Goal: Check status: Check status

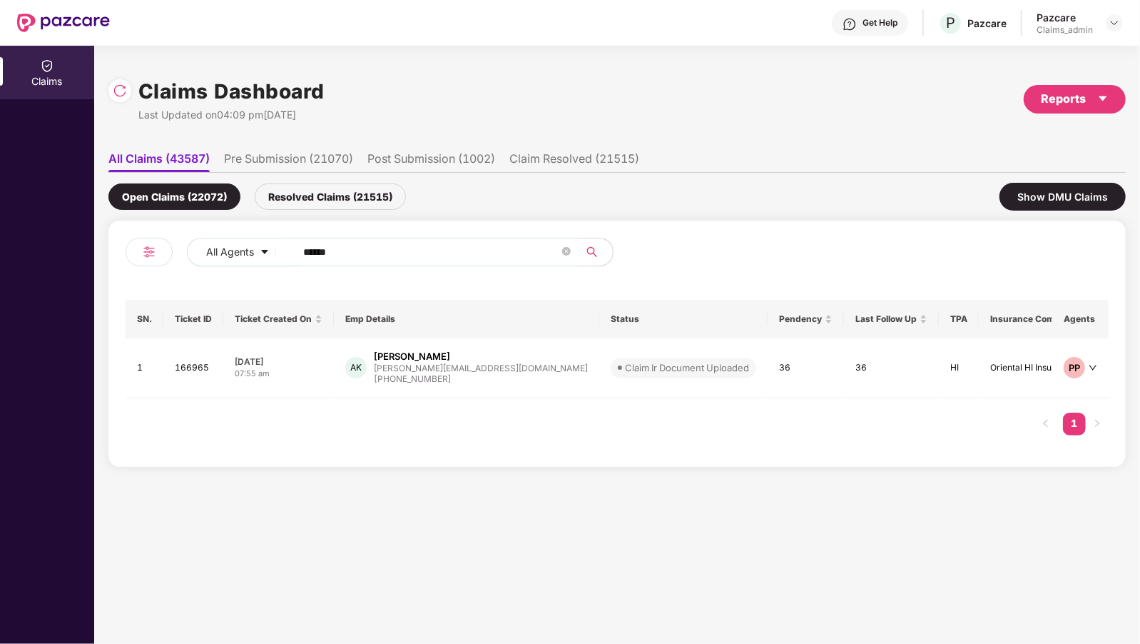
click at [346, 252] on input "******" at bounding box center [431, 251] width 256 height 21
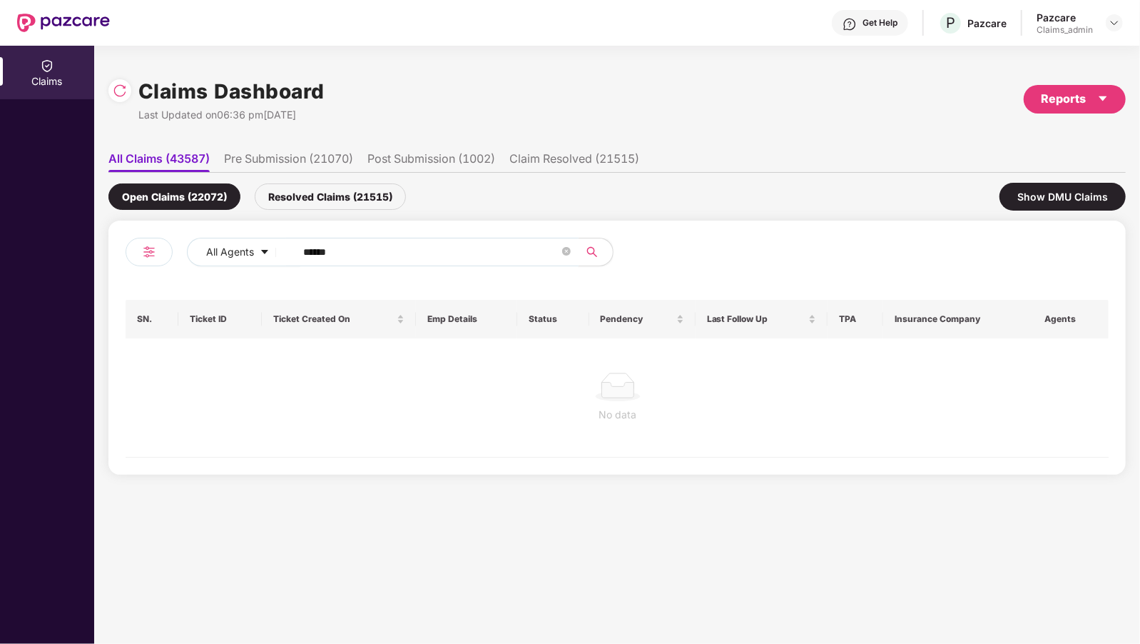
type input "******"
click at [276, 190] on div "Resolved Claims (21515)" at bounding box center [330, 196] width 151 height 26
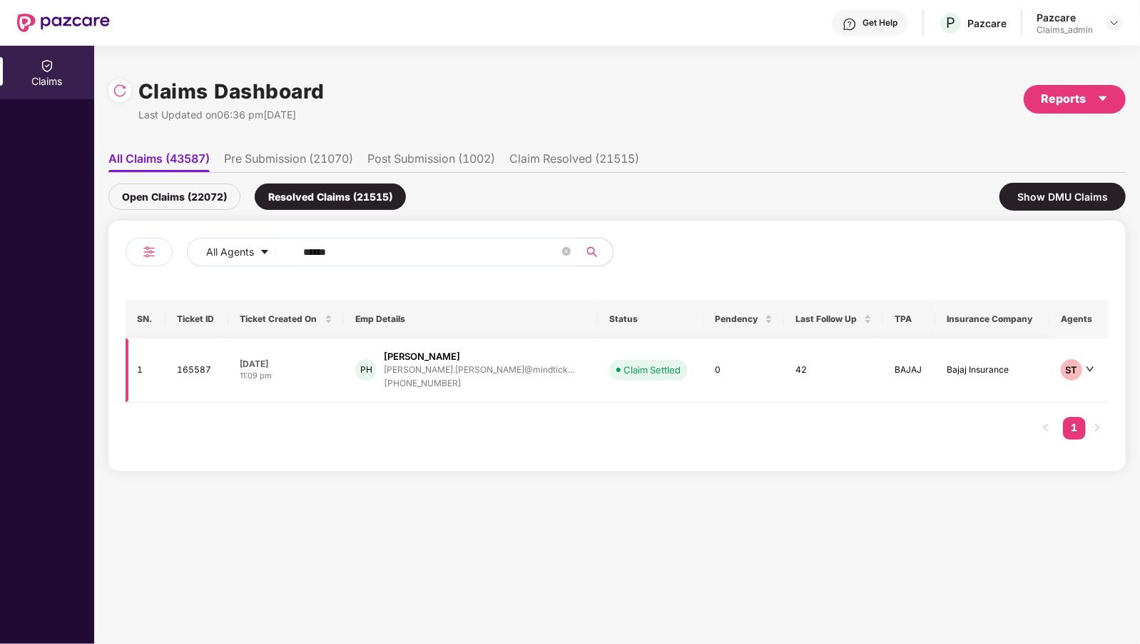
click at [402, 371] on div "PH Pavan Haridas pavan.haridas@mindtick... +919849172709" at bounding box center [470, 370] width 231 height 41
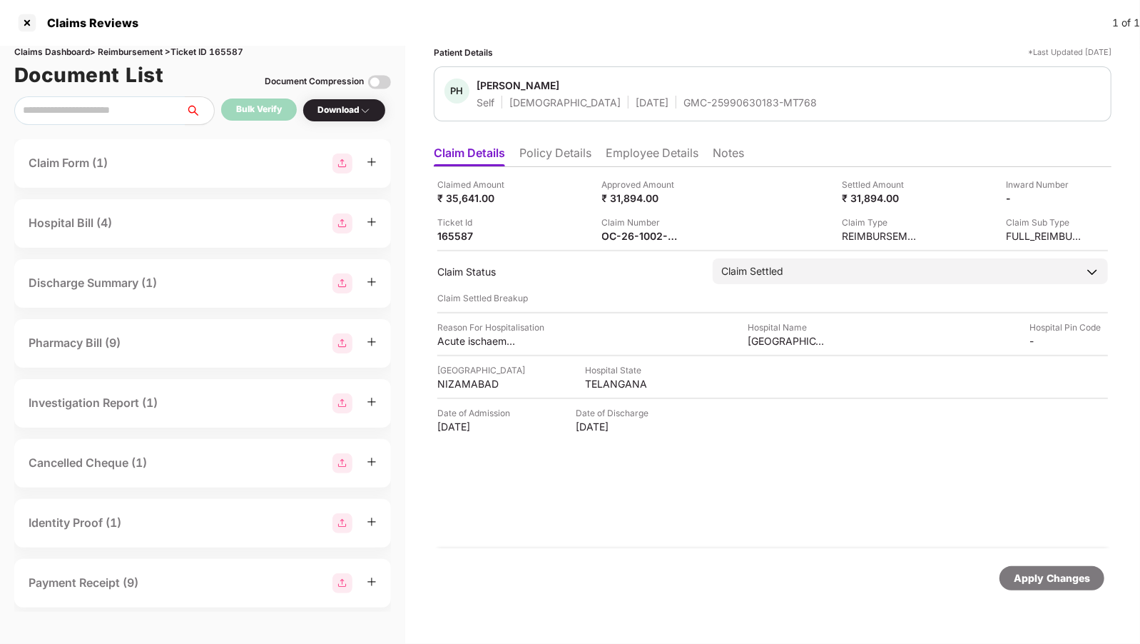
click at [240, 53] on div "Claims Dashboard > Reimbursement > Ticket ID 165587" at bounding box center [202, 53] width 377 height 14
copy div "165587"
click at [577, 160] on li "Policy Details" at bounding box center [555, 156] width 72 height 21
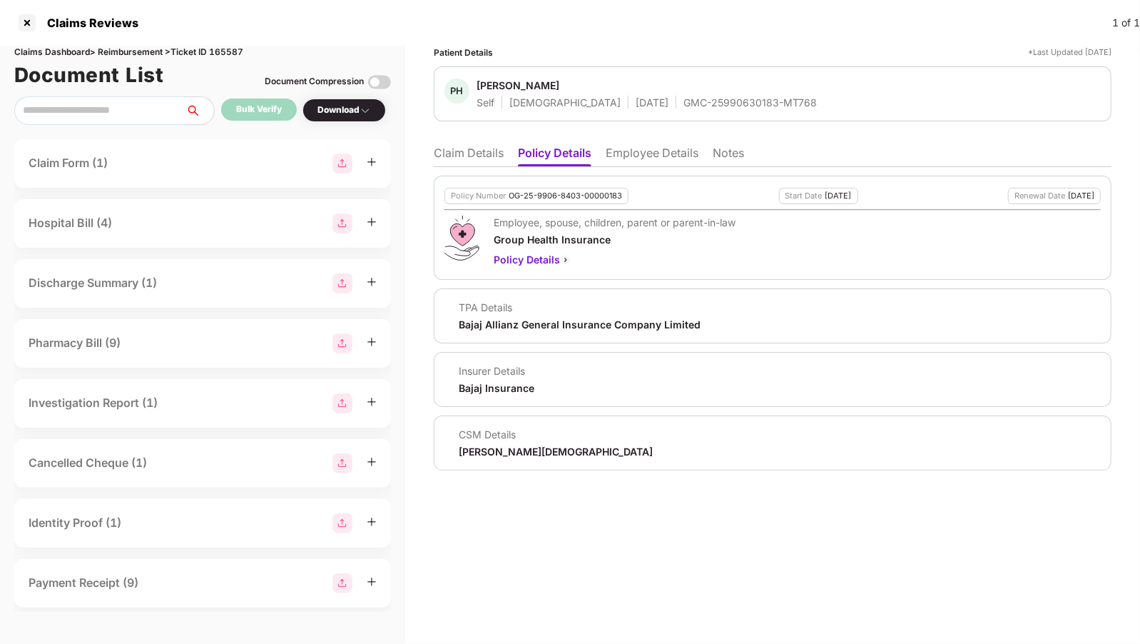
click at [645, 160] on li "Employee Details" at bounding box center [652, 156] width 93 height 21
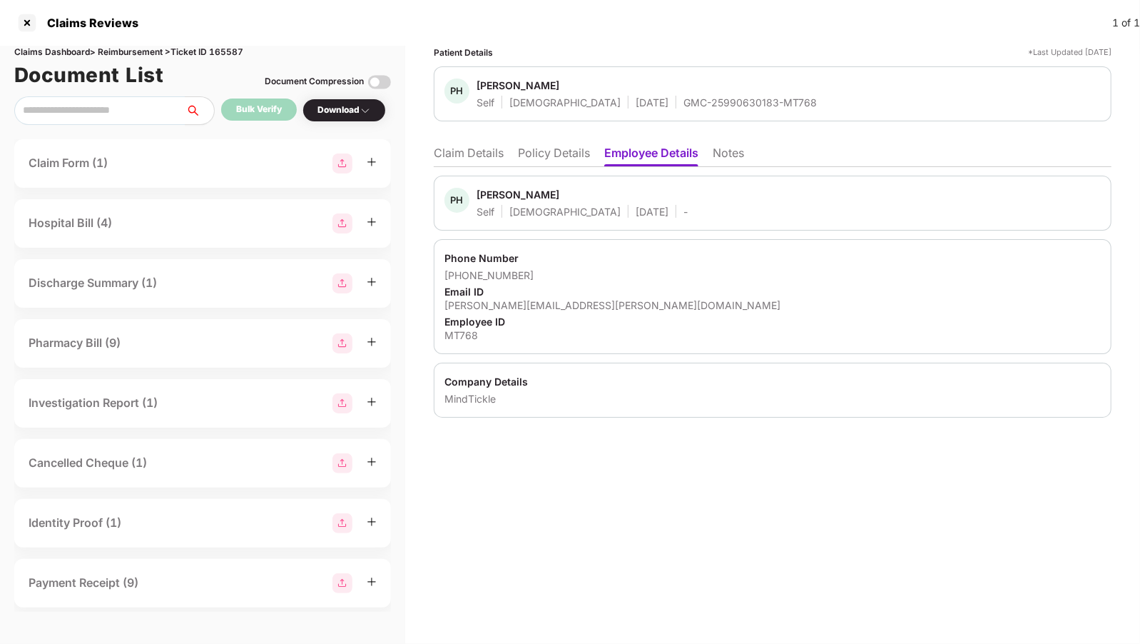
click at [547, 160] on li "Policy Details" at bounding box center [554, 156] width 72 height 21
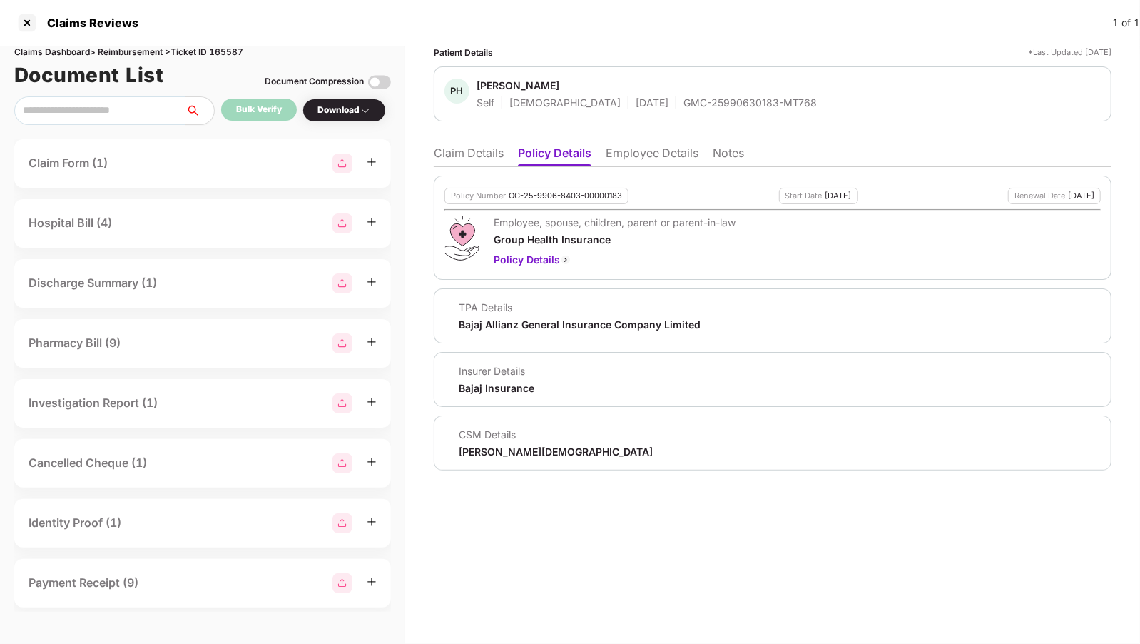
click at [624, 156] on li "Employee Details" at bounding box center [652, 156] width 93 height 21
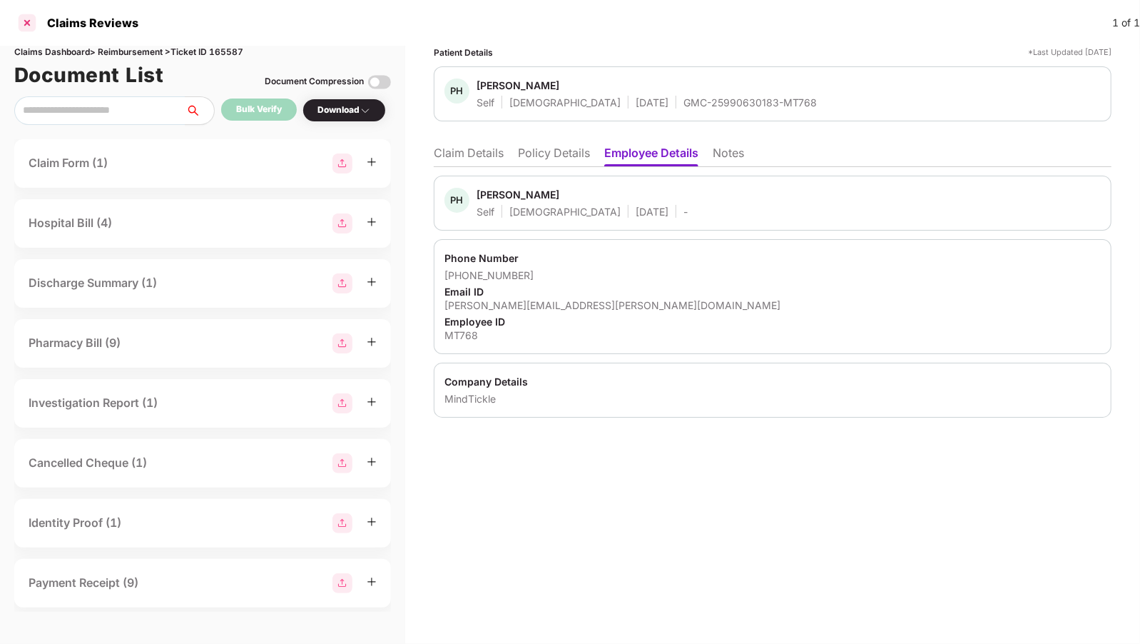
click at [26, 28] on div at bounding box center [27, 22] width 23 height 23
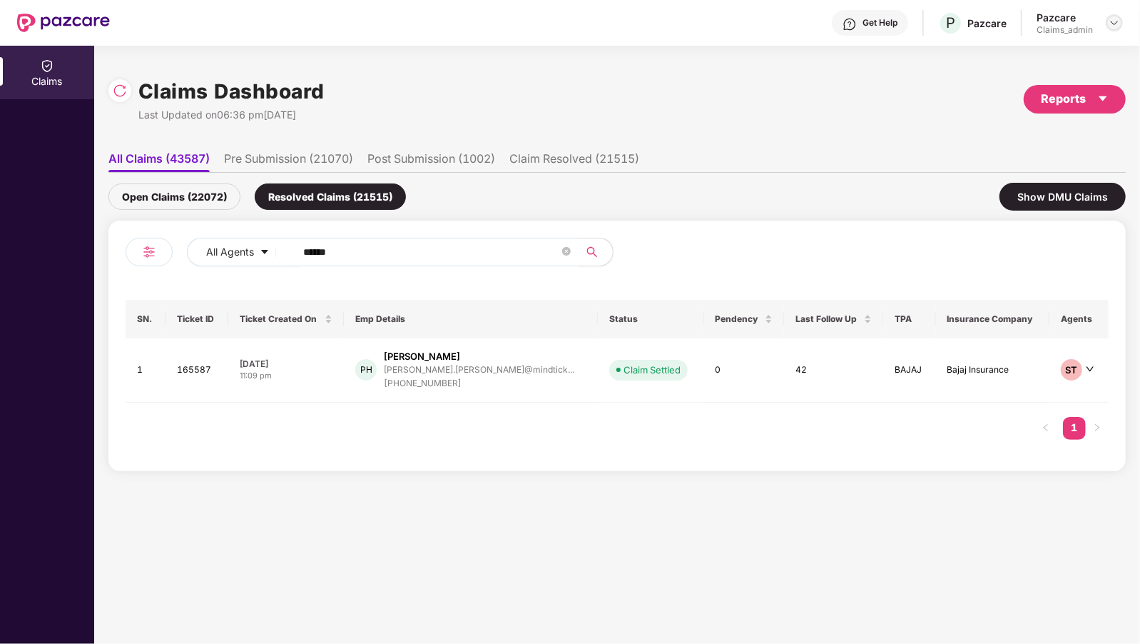
click at [1109, 28] on div at bounding box center [1114, 22] width 17 height 17
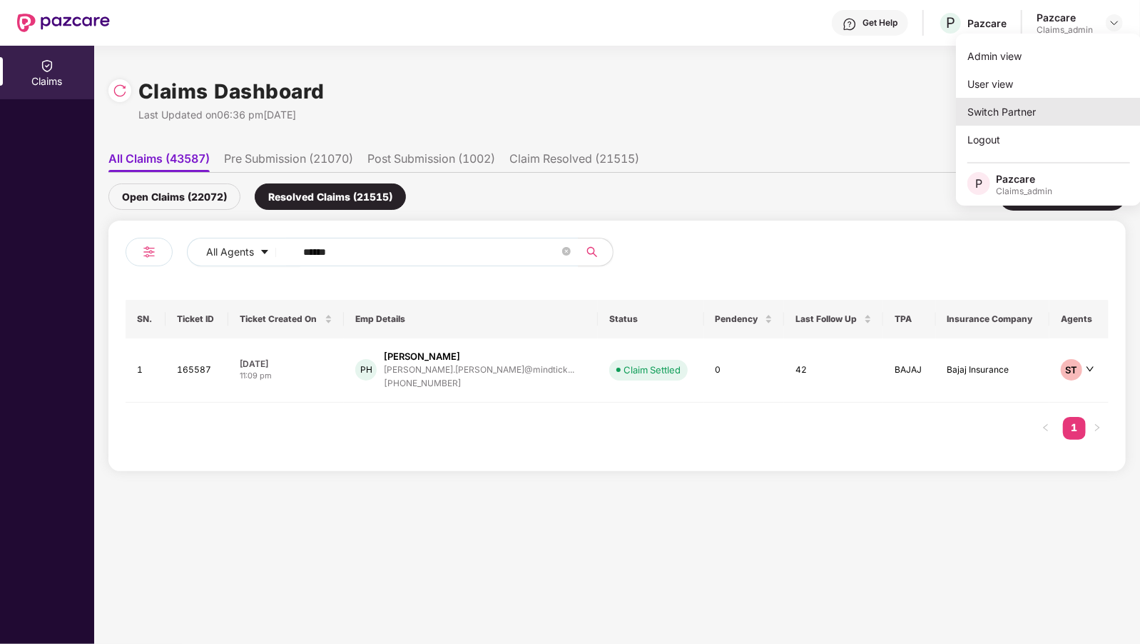
click at [998, 112] on div "Switch Partner" at bounding box center [1049, 112] width 186 height 28
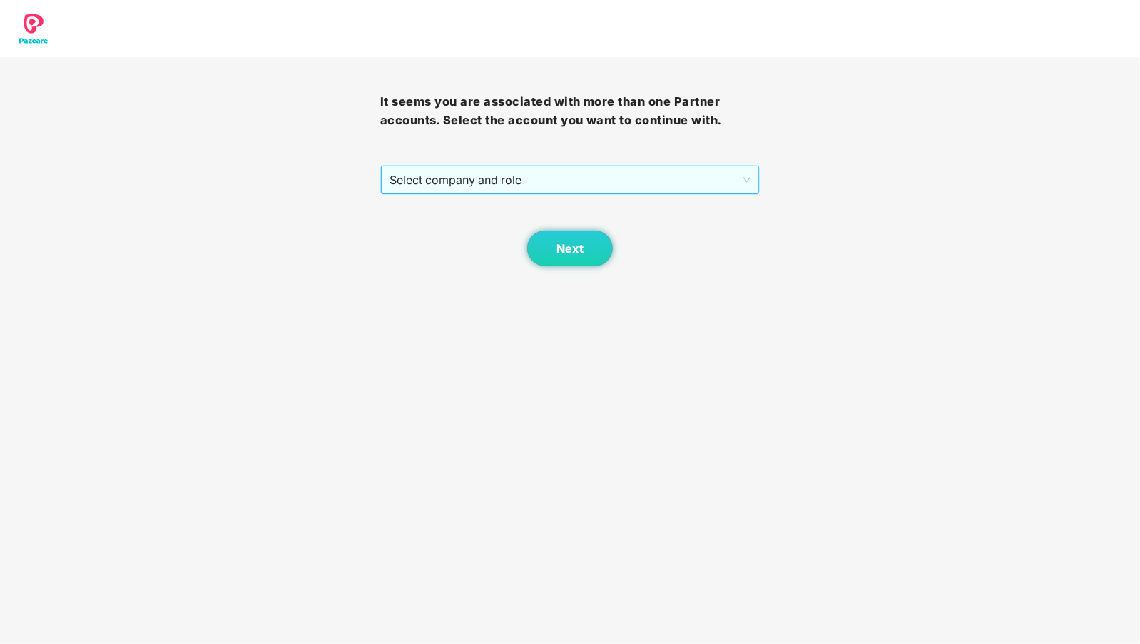
click at [475, 186] on span "Select company and role" at bounding box center [571, 179] width 362 height 27
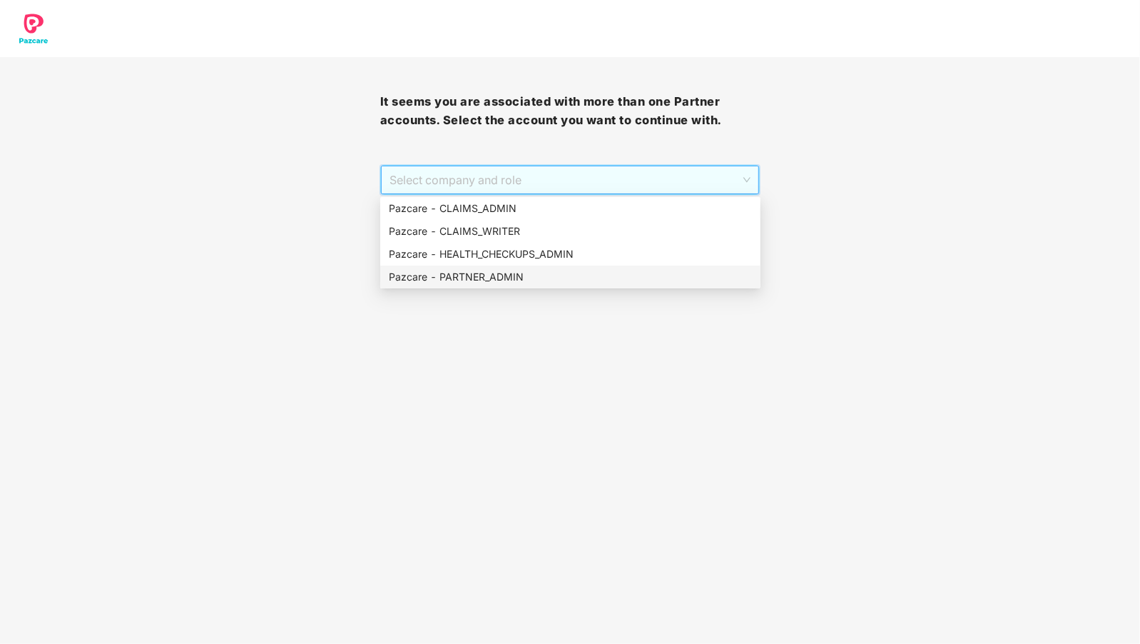
click at [478, 288] on div "Pazcare - PARTNER_ADMIN" at bounding box center [570, 276] width 380 height 23
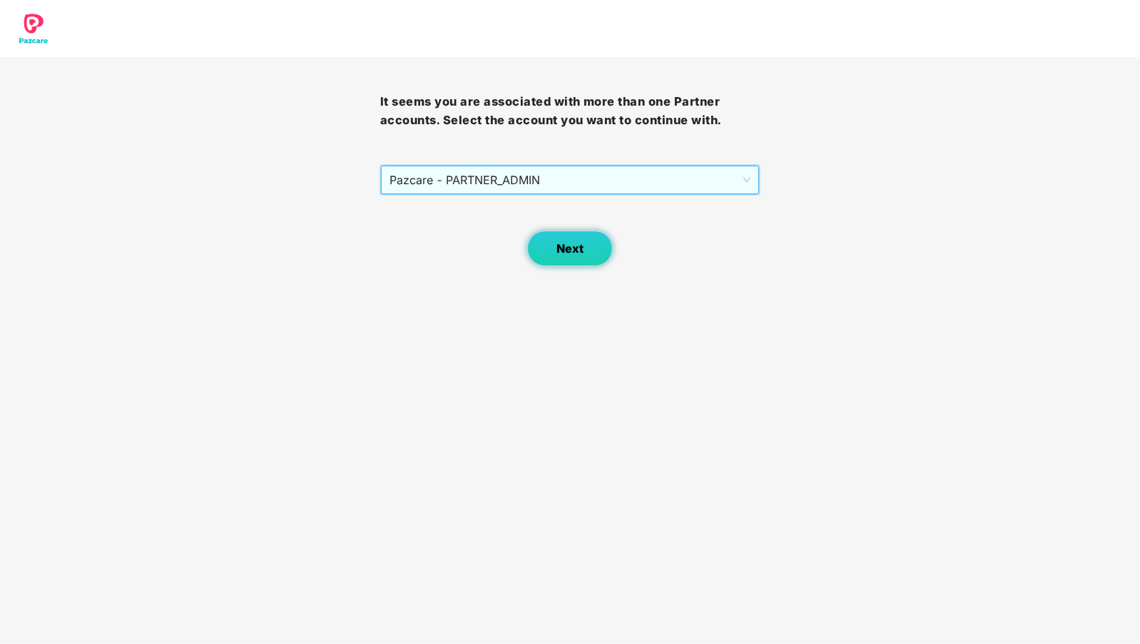
click at [571, 260] on button "Next" at bounding box center [570, 248] width 86 height 36
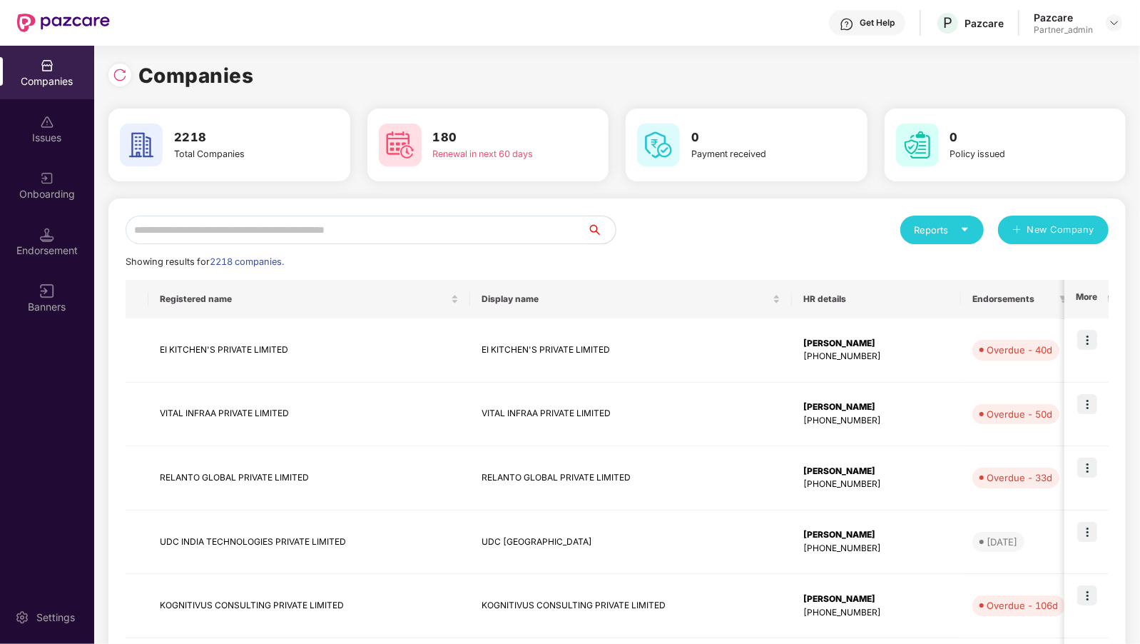
click at [272, 227] on input "text" at bounding box center [357, 229] width 462 height 29
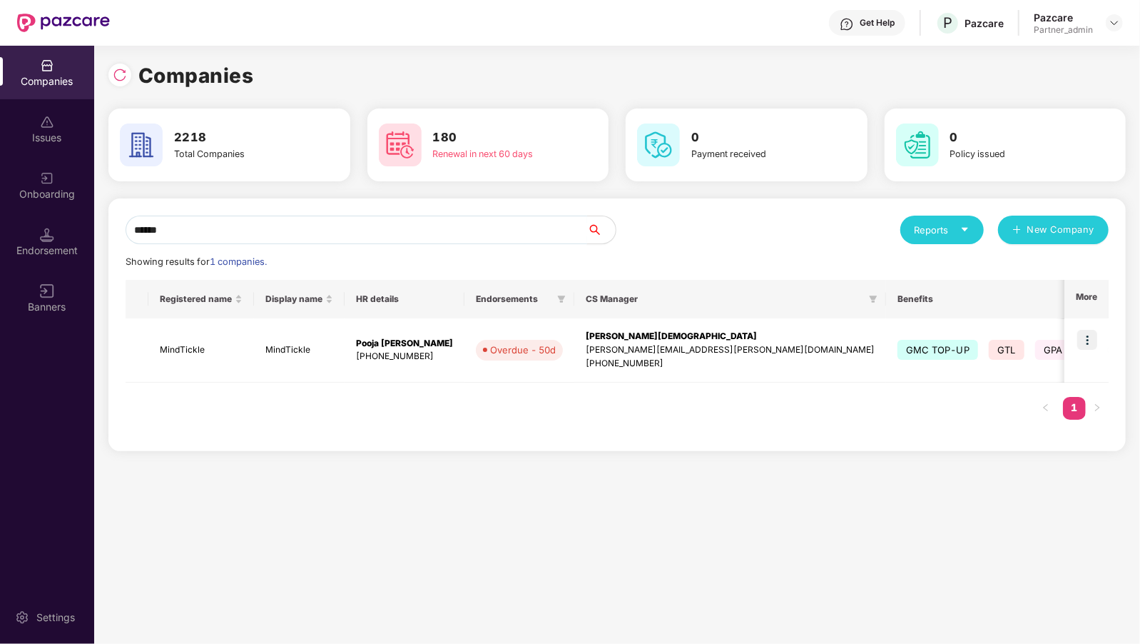
type input "******"
click at [1090, 342] on img at bounding box center [1087, 340] width 20 height 20
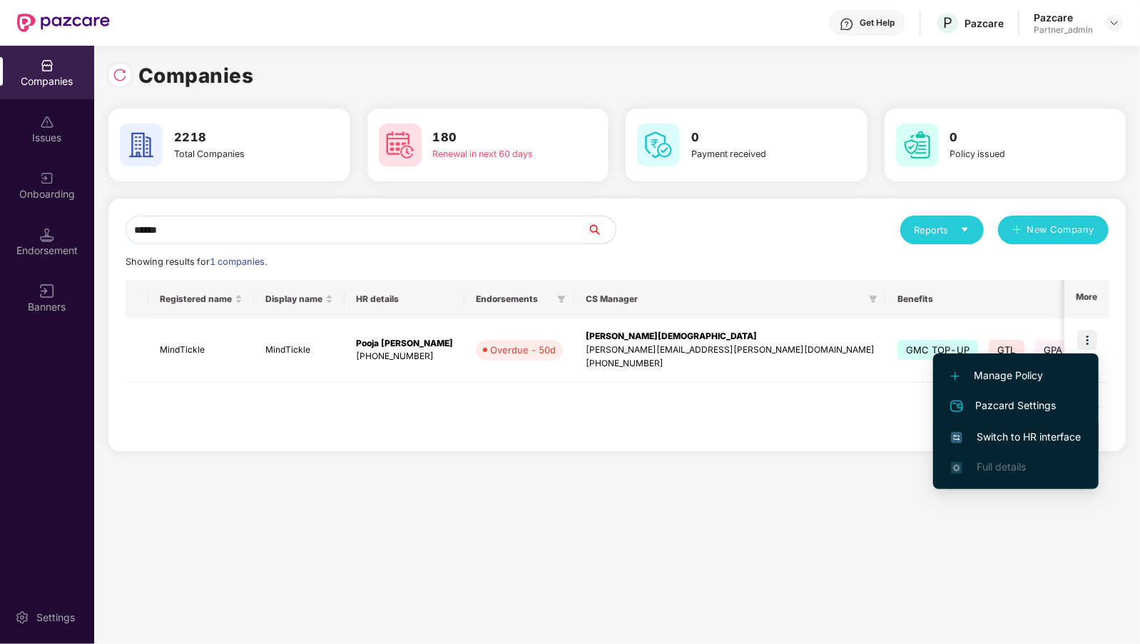
click at [1018, 436] on span "Switch to HR interface" at bounding box center [1016, 437] width 130 height 16
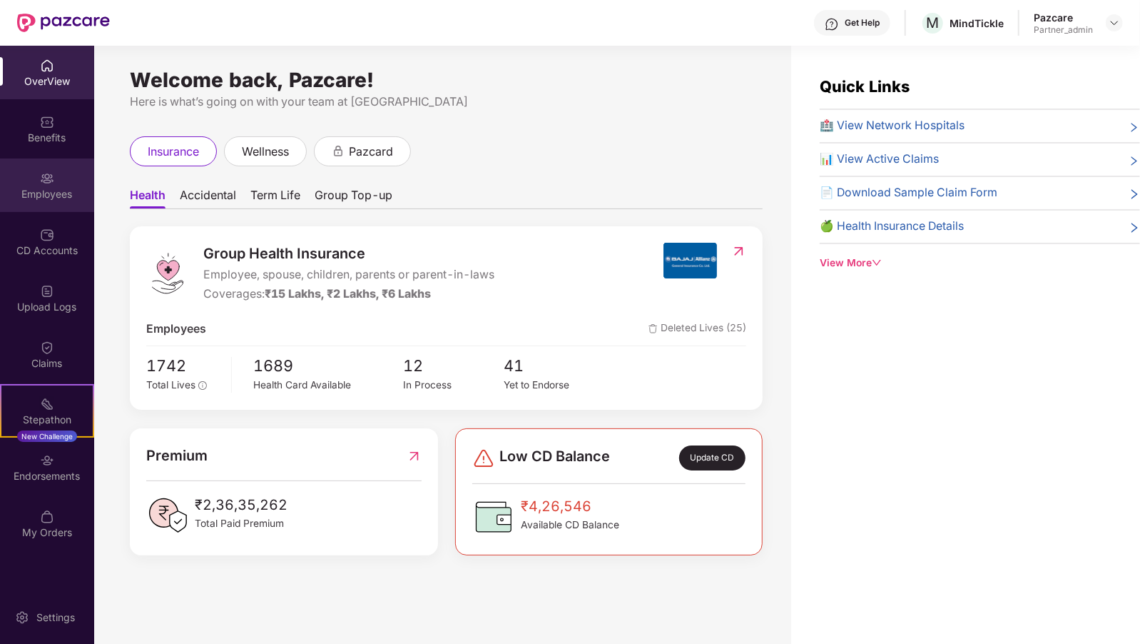
click at [51, 181] on img at bounding box center [47, 178] width 14 height 14
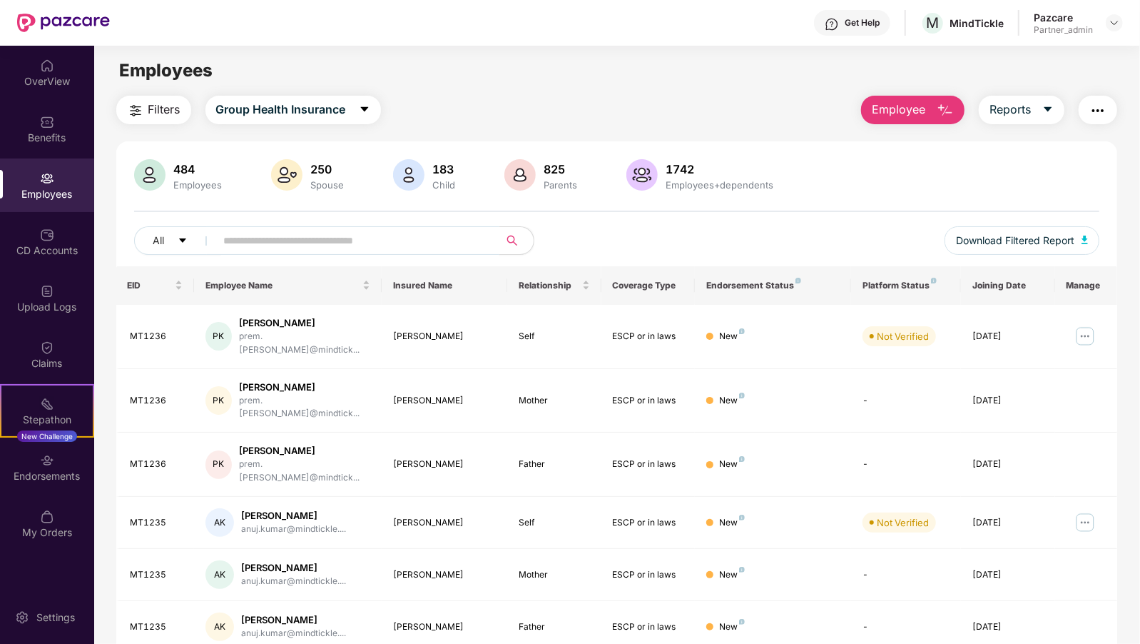
click at [255, 238] on input "text" at bounding box center [352, 240] width 256 height 21
paste input "******"
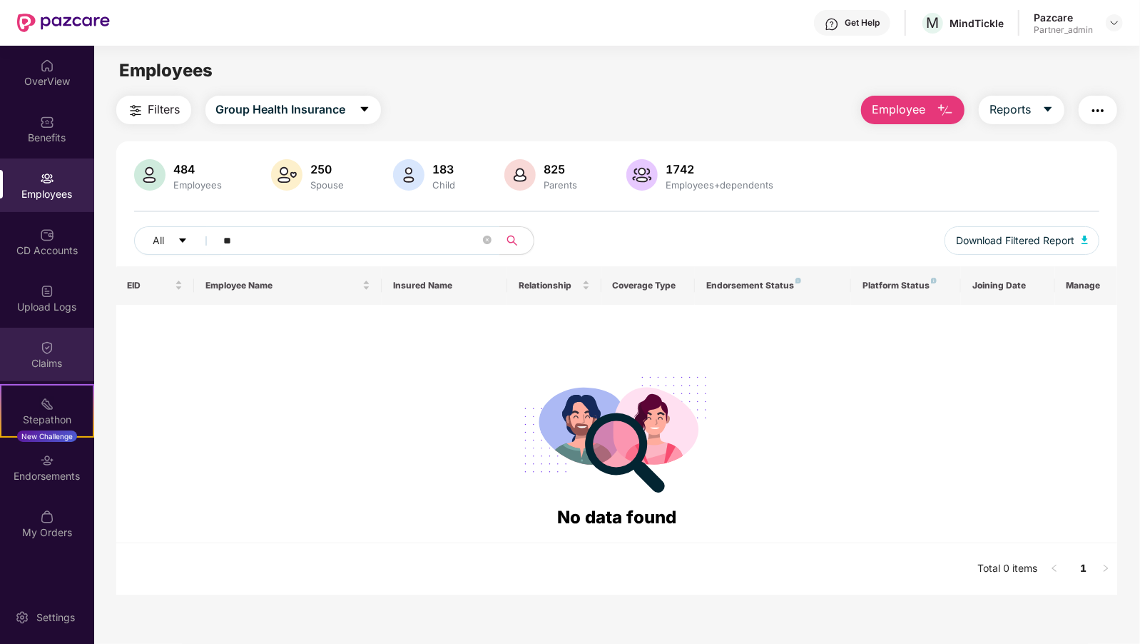
type input "**"
click at [54, 340] on div "Claims" at bounding box center [47, 355] width 94 height 54
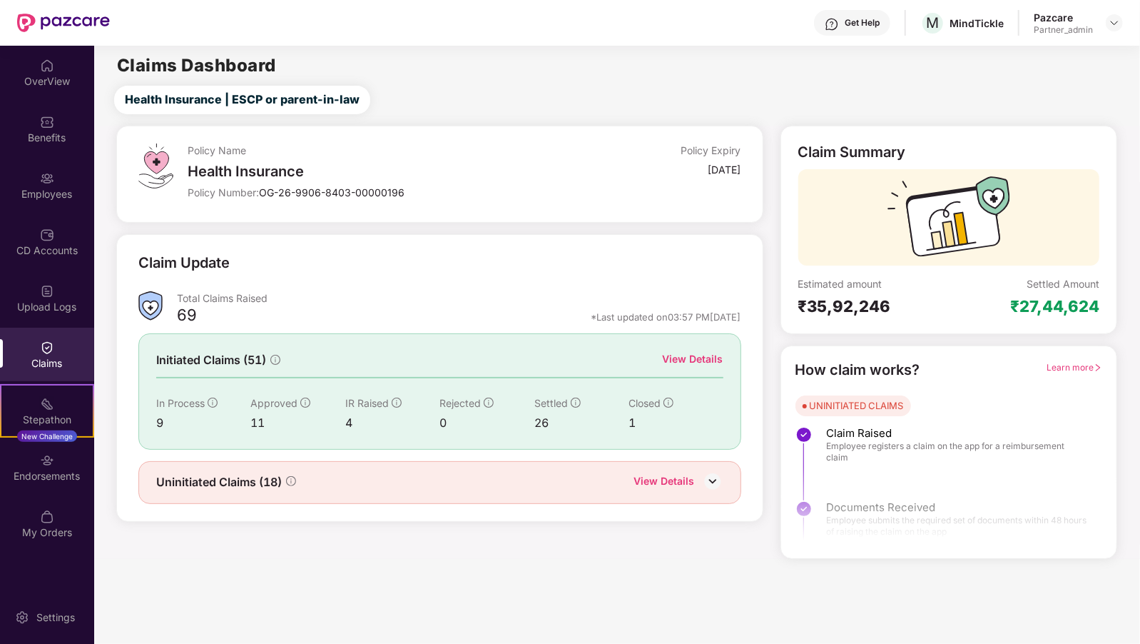
click at [684, 353] on div "View Details" at bounding box center [693, 359] width 61 height 16
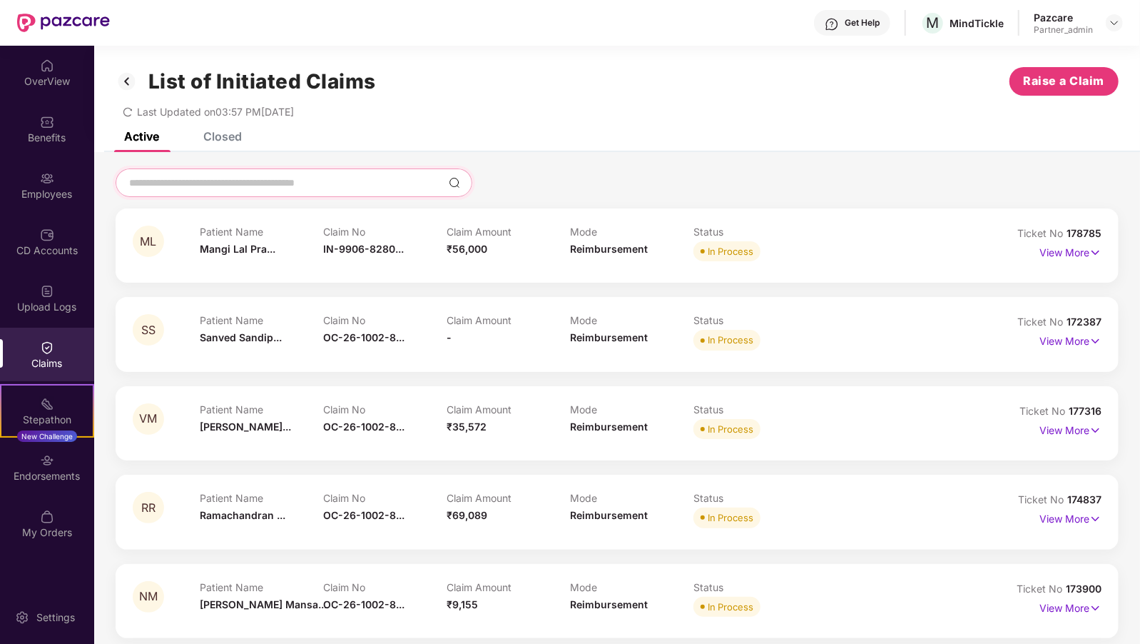
click at [206, 178] on input at bounding box center [285, 183] width 315 height 15
paste input "******"
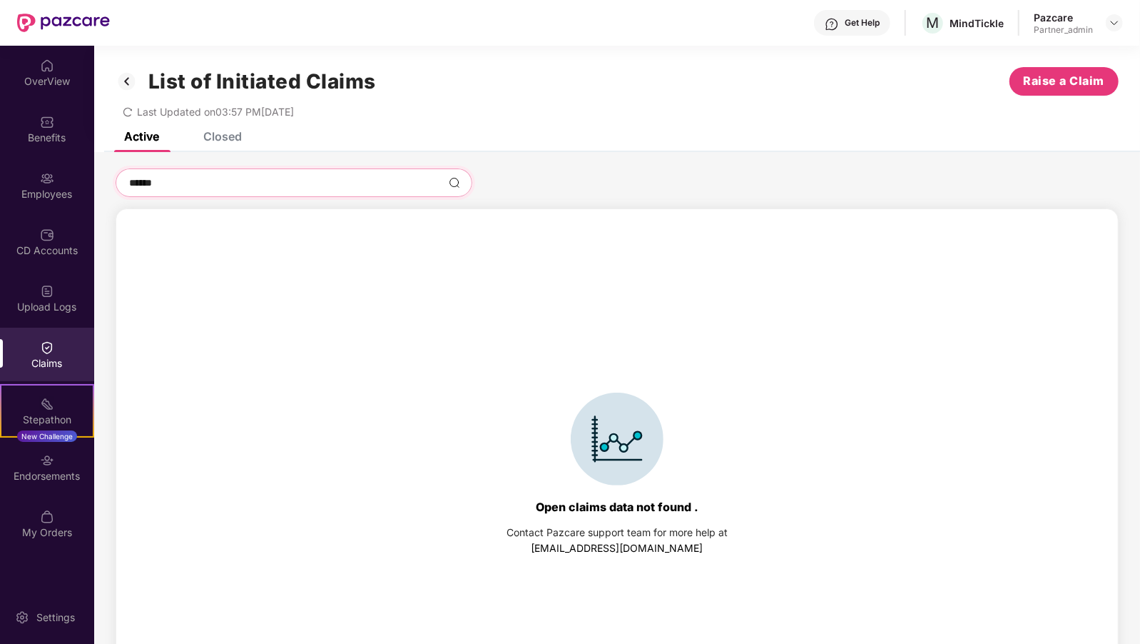
type input "******"
click at [218, 124] on div "List of Initiated Claims Raise a Claim Last Updated on 03:57 PM, 25 Sep 2025" at bounding box center [617, 89] width 1046 height 86
click at [215, 133] on div "Closed" at bounding box center [222, 136] width 39 height 14
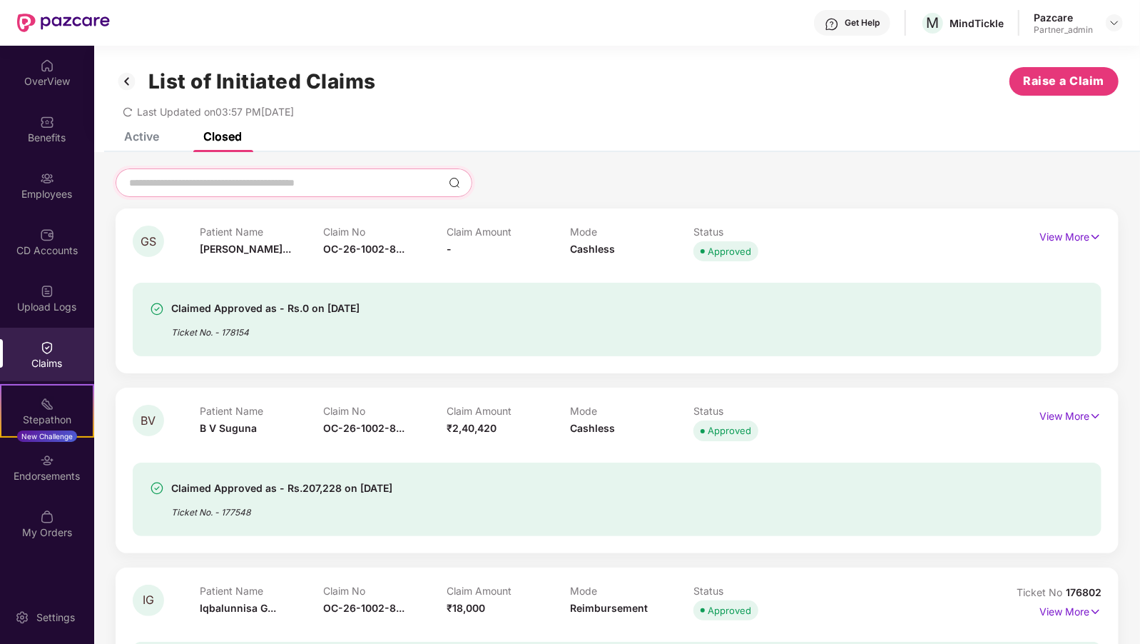
click at [198, 186] on input at bounding box center [285, 183] width 315 height 15
paste input "******"
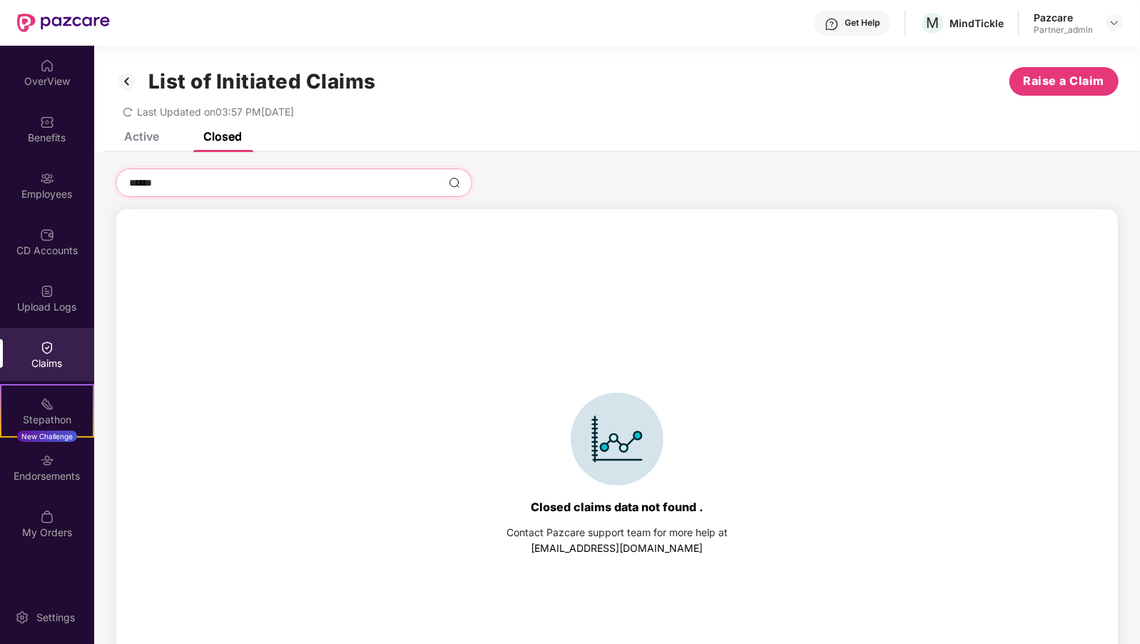
type input "******"
click at [133, 141] on div "Active" at bounding box center [141, 136] width 35 height 14
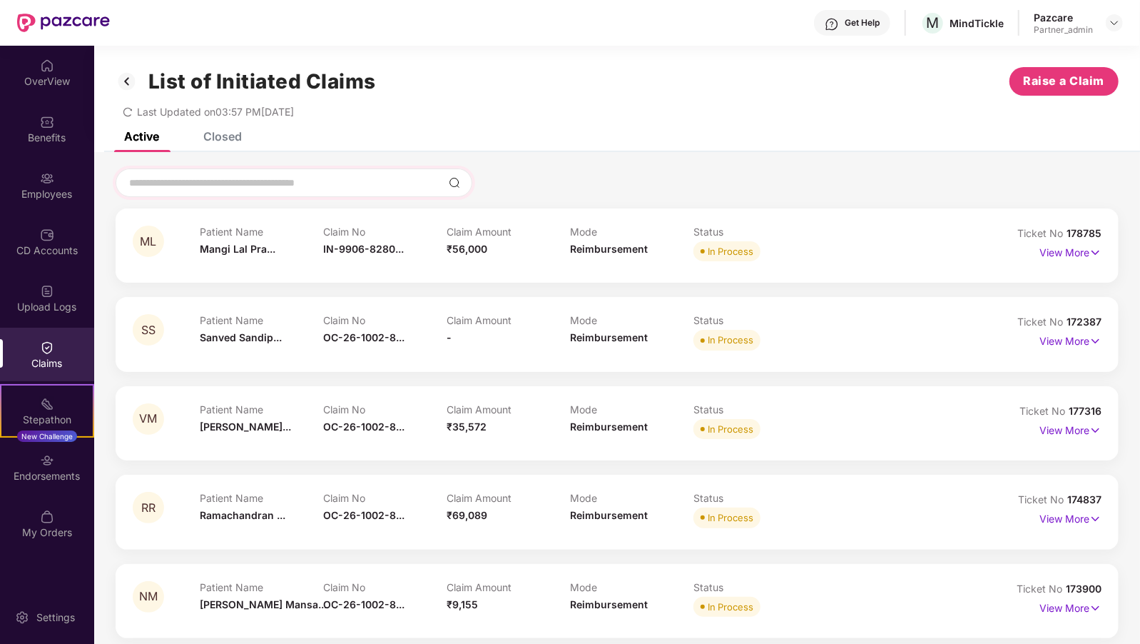
click at [248, 191] on div at bounding box center [294, 182] width 357 height 29
click at [248, 187] on input at bounding box center [285, 183] width 315 height 15
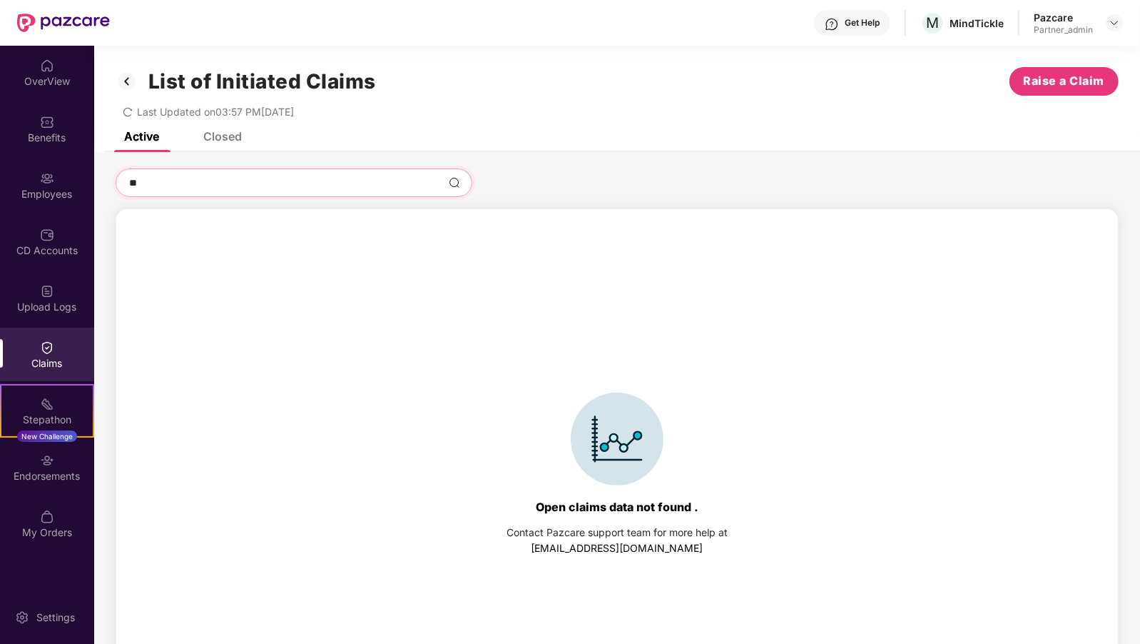
type input "*"
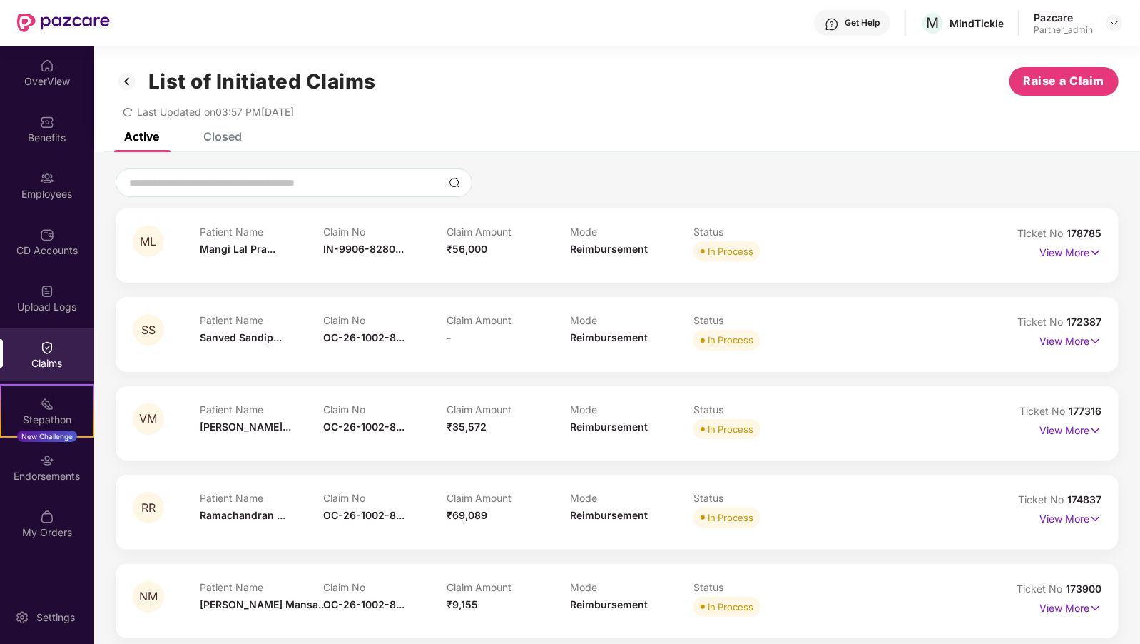
click at [238, 142] on div "Closed" at bounding box center [222, 136] width 39 height 14
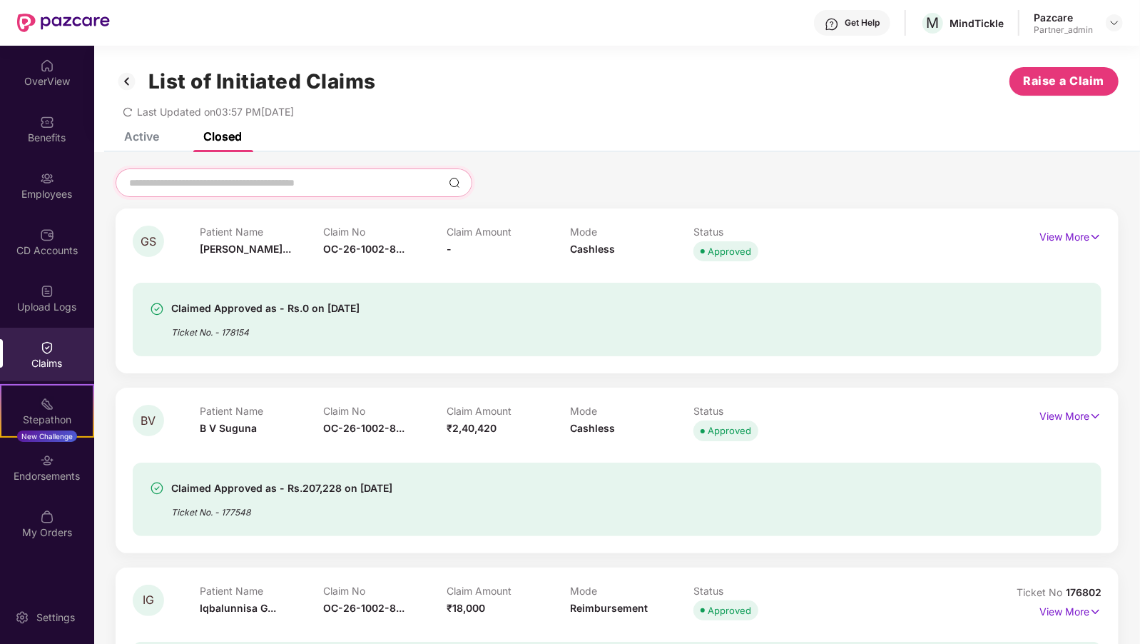
click at [196, 181] on input at bounding box center [285, 183] width 315 height 15
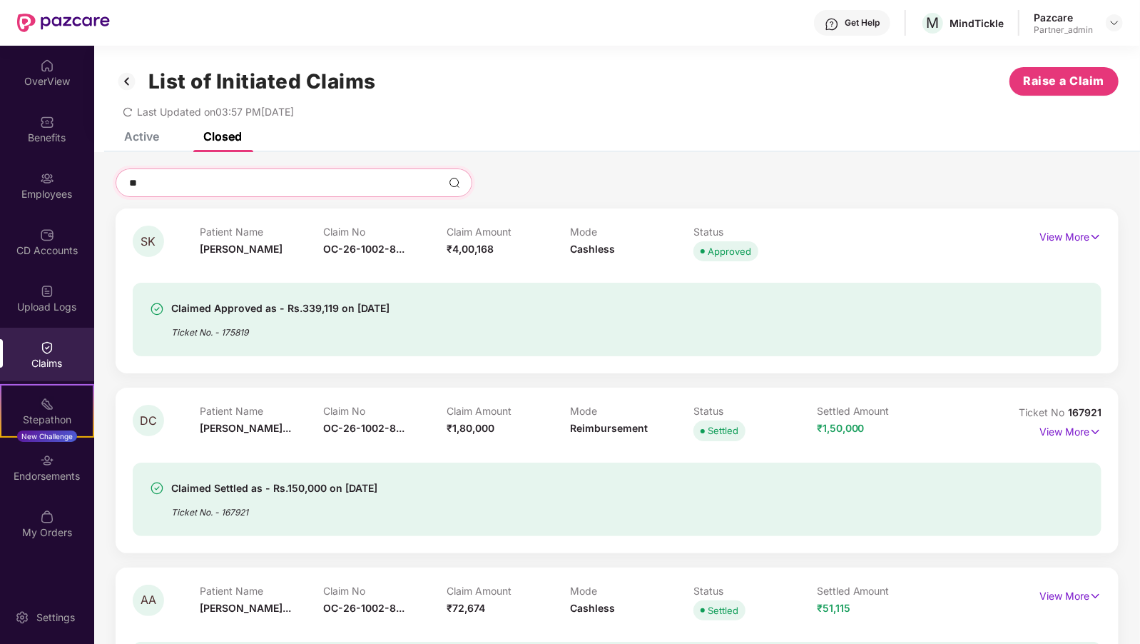
type input "*"
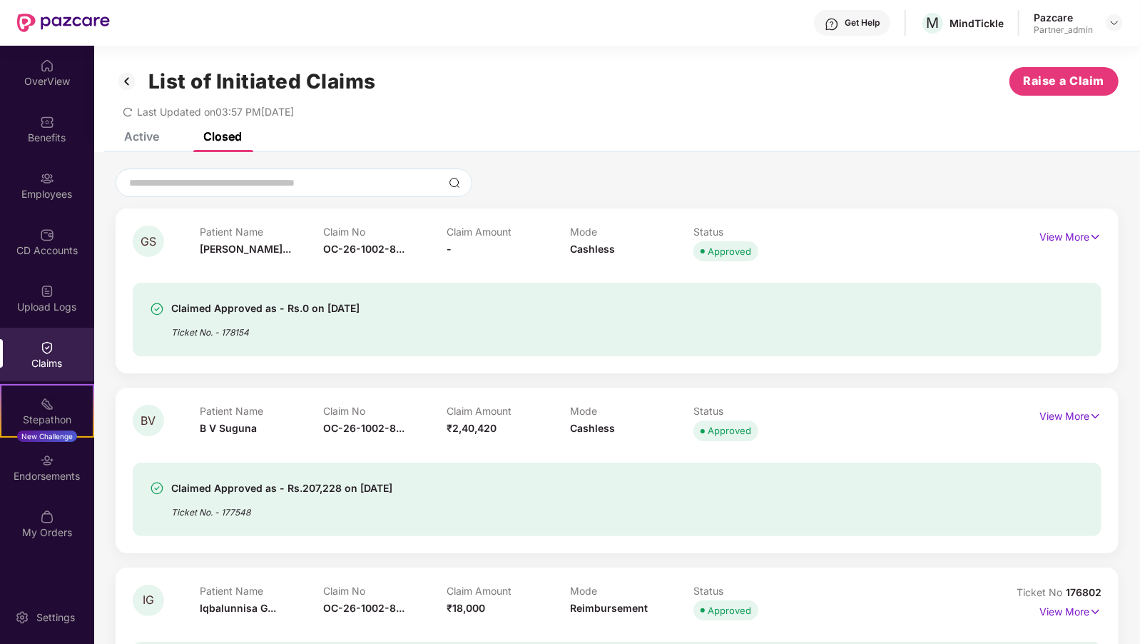
click at [123, 111] on icon "redo" at bounding box center [128, 112] width 10 height 10
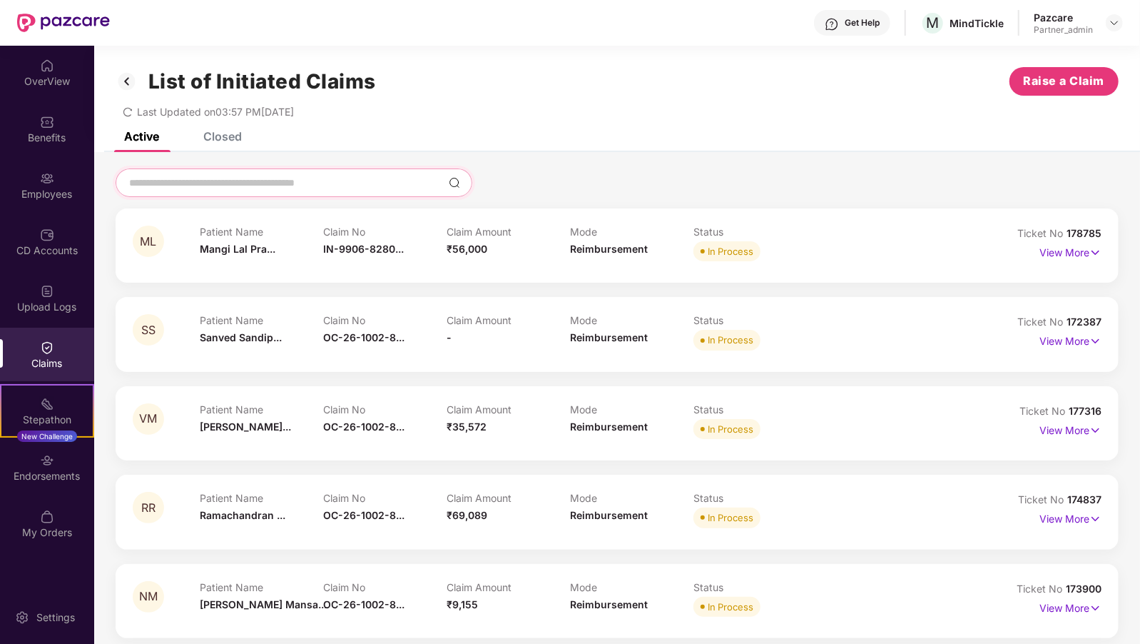
click at [201, 181] on input at bounding box center [285, 183] width 315 height 15
type input "*"
type input "*****"
click at [231, 138] on div "Closed" at bounding box center [222, 136] width 39 height 14
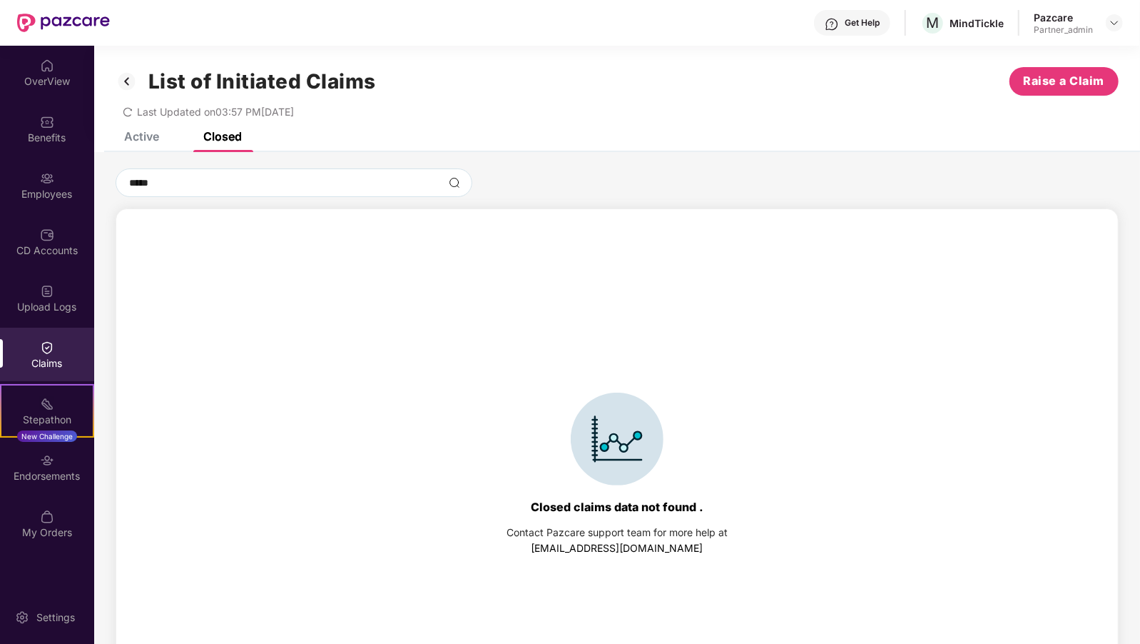
click at [207, 197] on div "***** Closed claims data not found . Contact Pazcare support team for more help…" at bounding box center [617, 438] width 1046 height 541
click at [218, 189] on input "*****" at bounding box center [285, 183] width 315 height 15
type input "*"
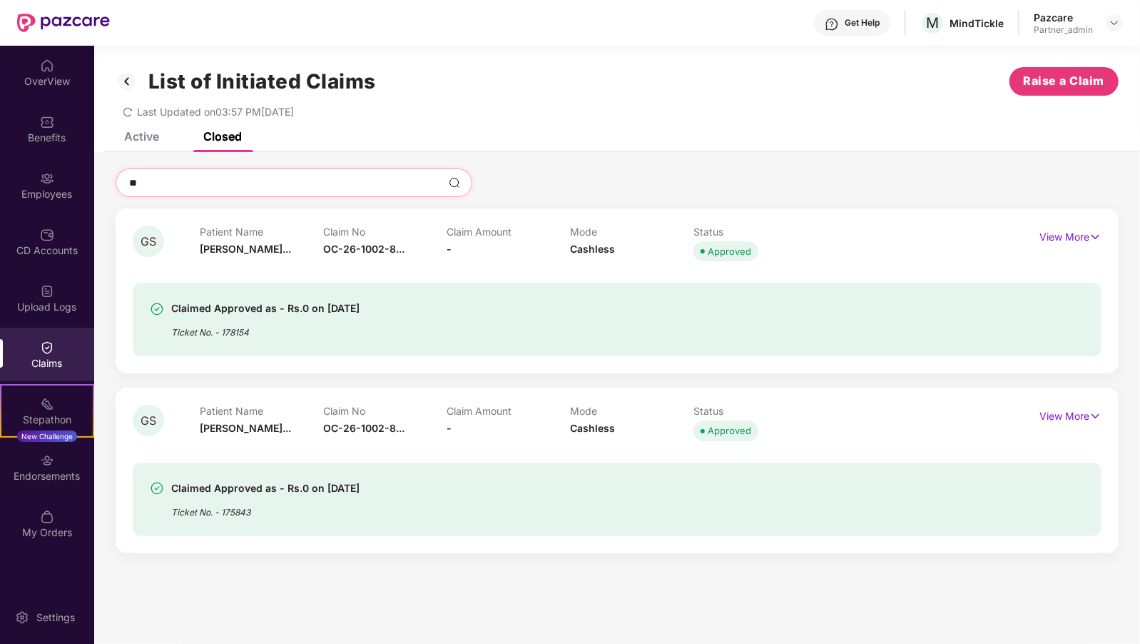
type input "*"
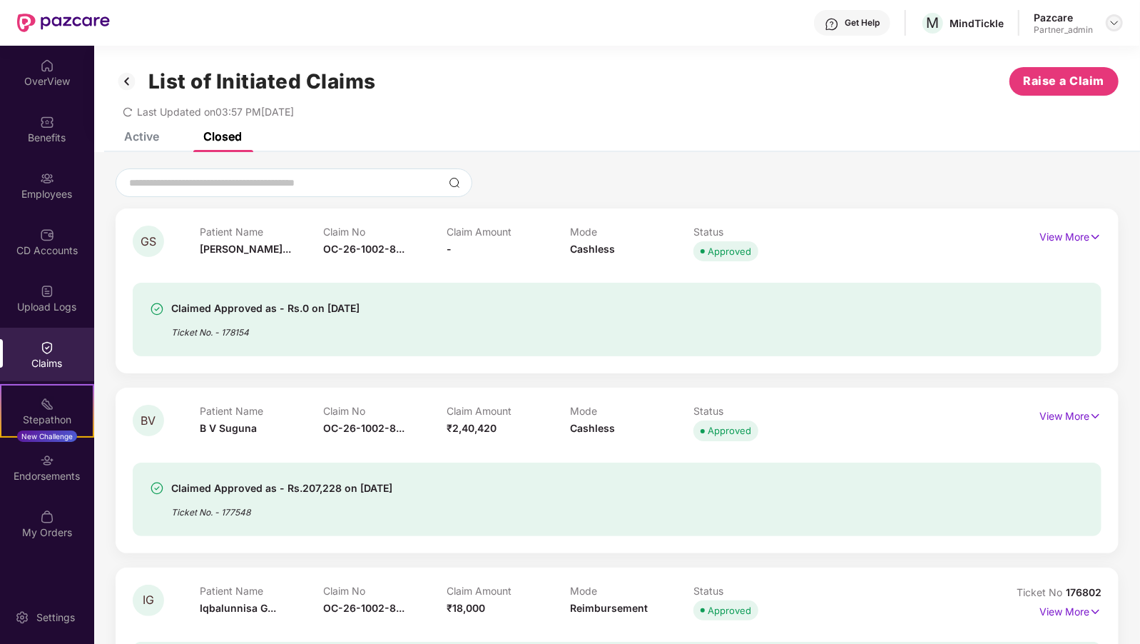
click at [1118, 26] on img at bounding box center [1114, 22] width 11 height 11
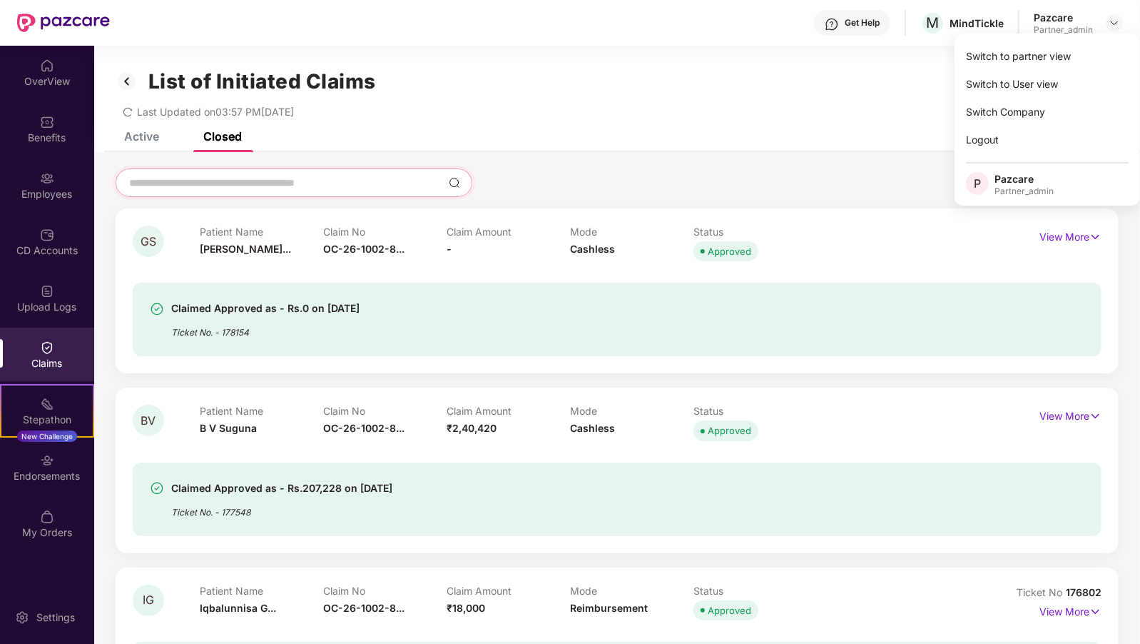
click at [318, 186] on input at bounding box center [285, 183] width 315 height 15
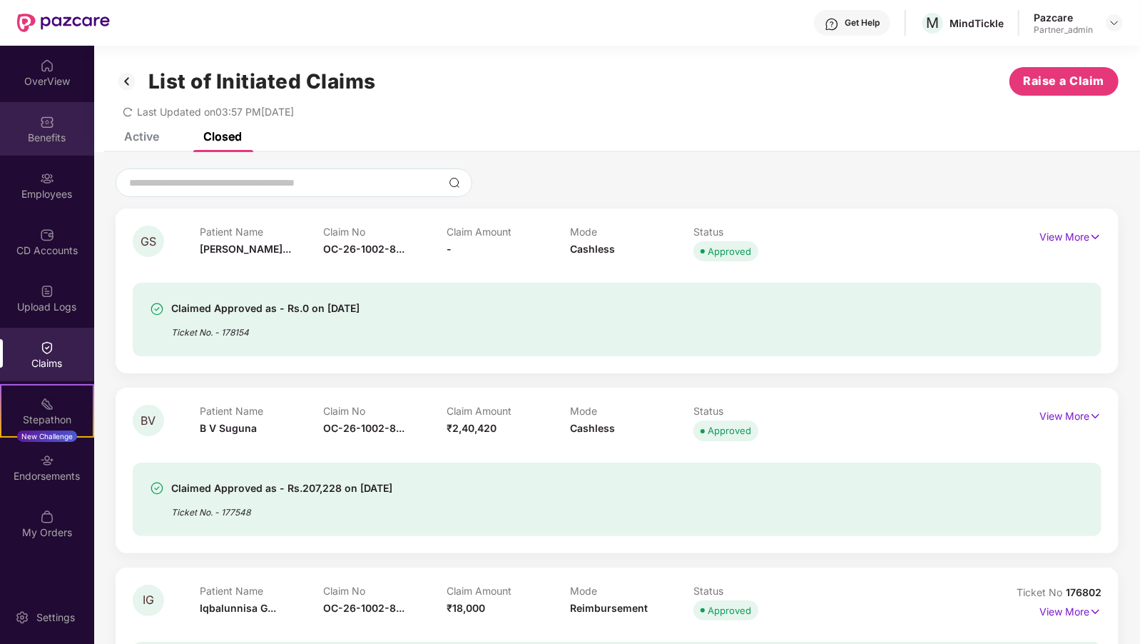
click at [22, 126] on div "Benefits" at bounding box center [47, 129] width 94 height 54
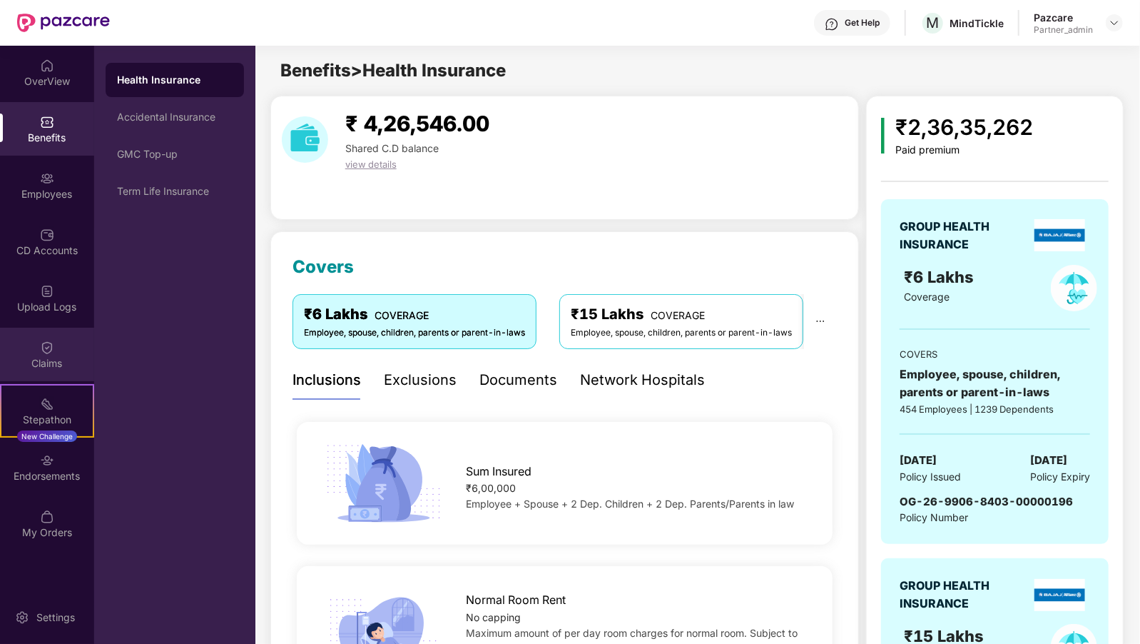
click at [26, 367] on div "Claims" at bounding box center [47, 363] width 94 height 14
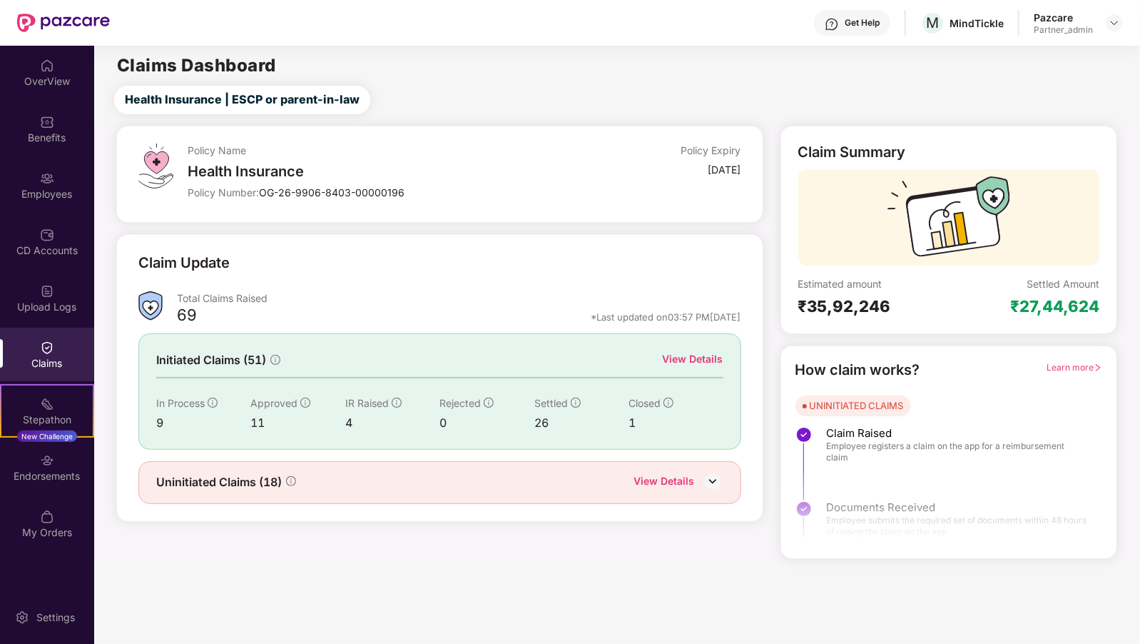
click at [699, 355] on div "View Details" at bounding box center [693, 359] width 61 height 16
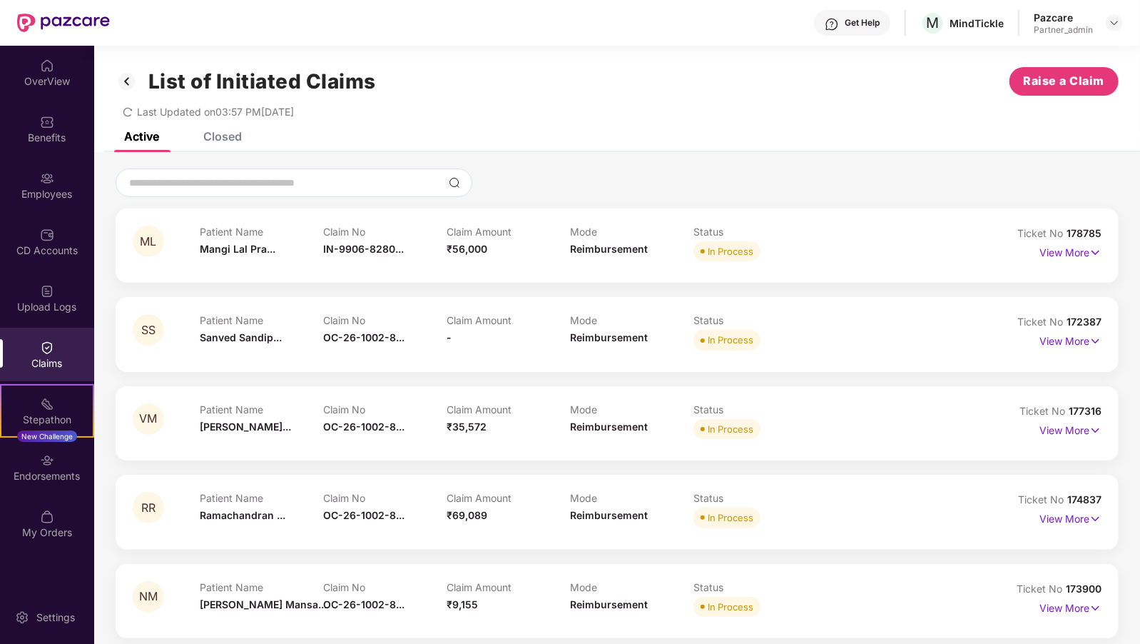
click at [227, 141] on div "Closed" at bounding box center [222, 136] width 39 height 14
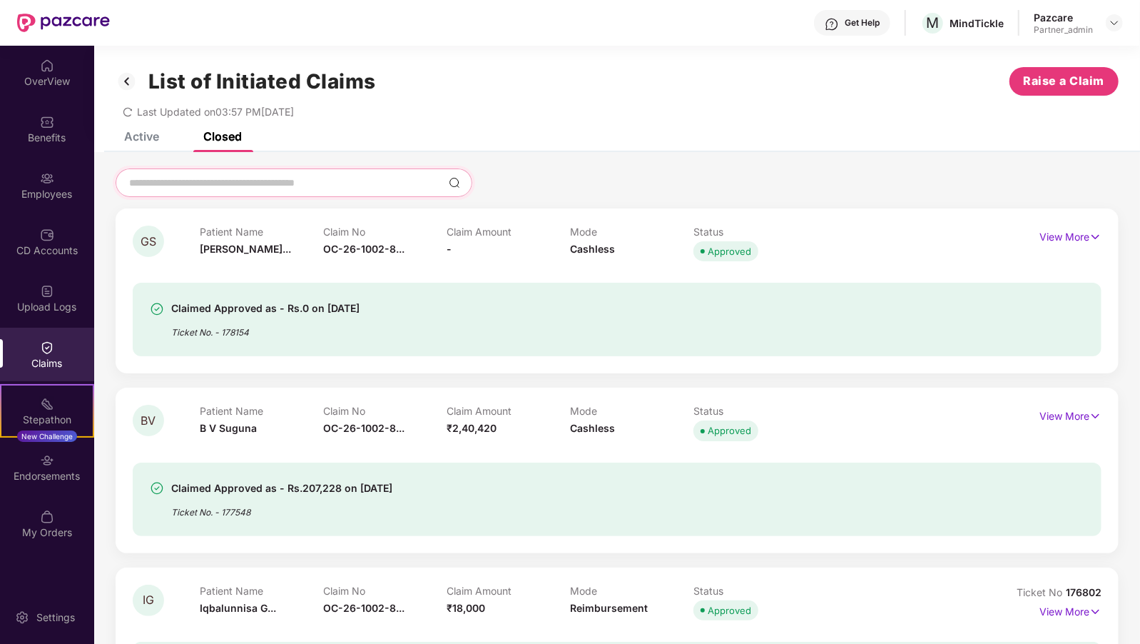
click at [214, 182] on input at bounding box center [285, 183] width 315 height 15
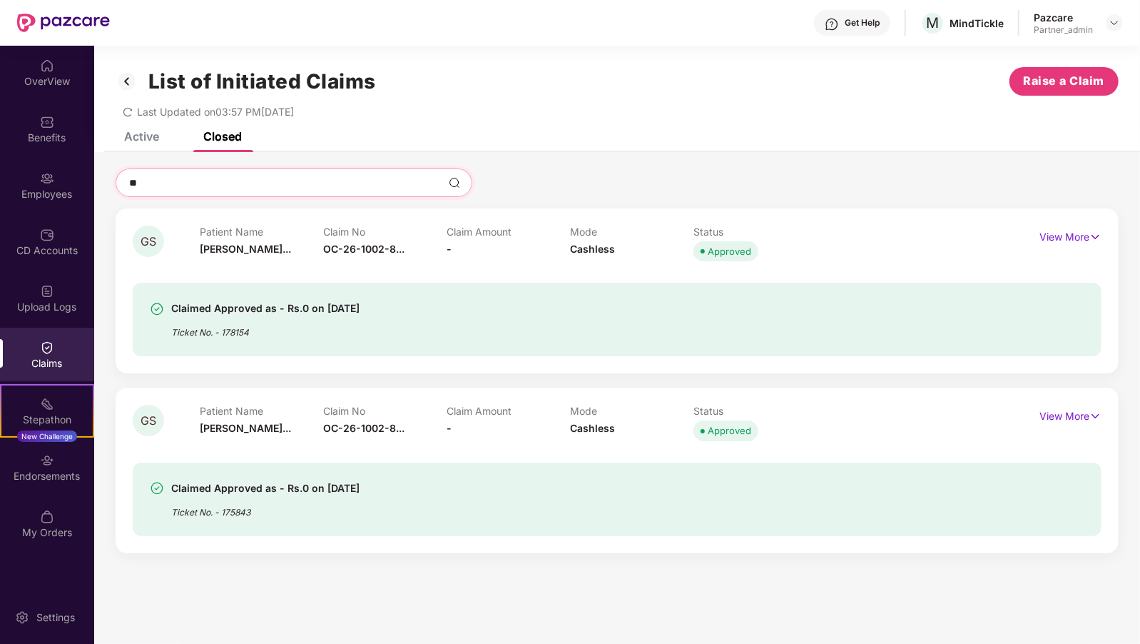
type input "*"
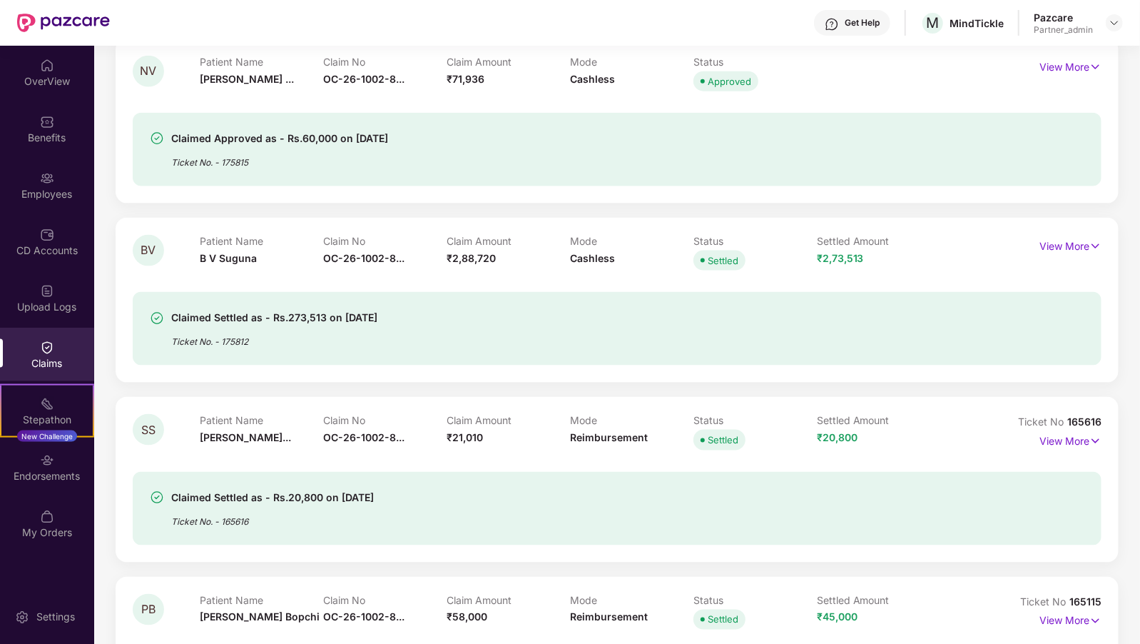
scroll to position [4340, 0]
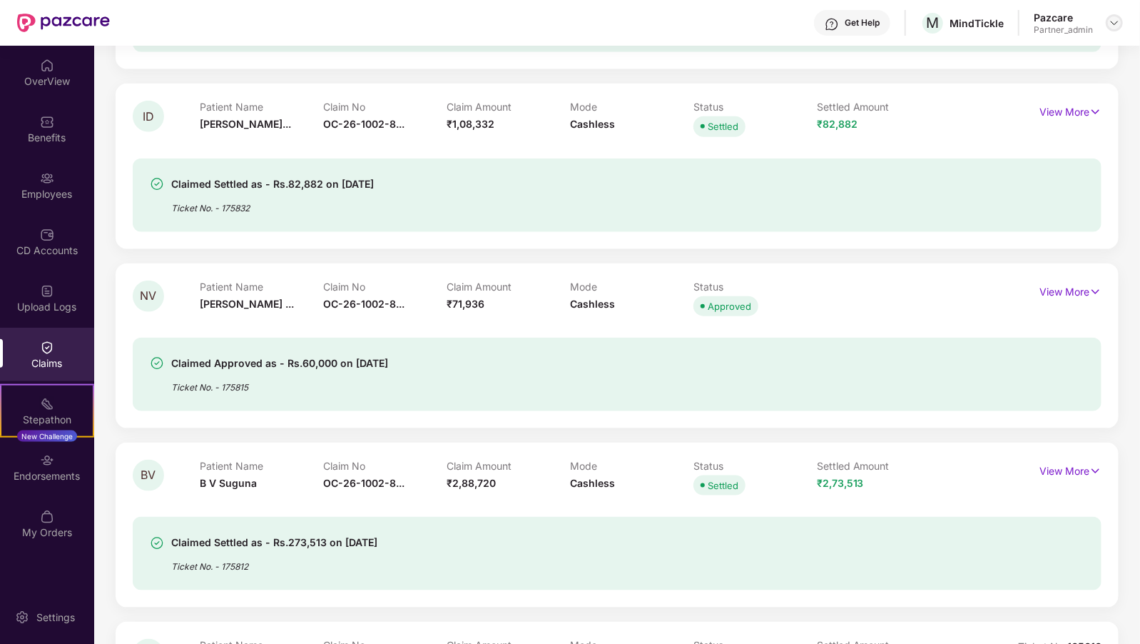
click at [1110, 21] on img at bounding box center [1114, 22] width 11 height 11
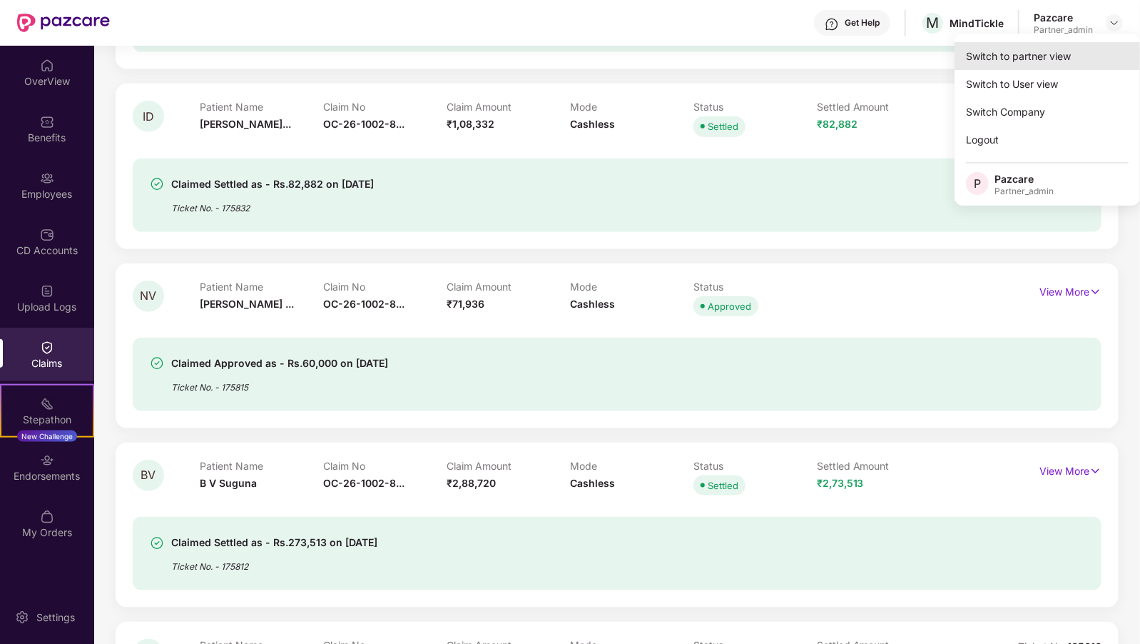
click at [1015, 62] on div "Switch to partner view" at bounding box center [1048, 56] width 186 height 28
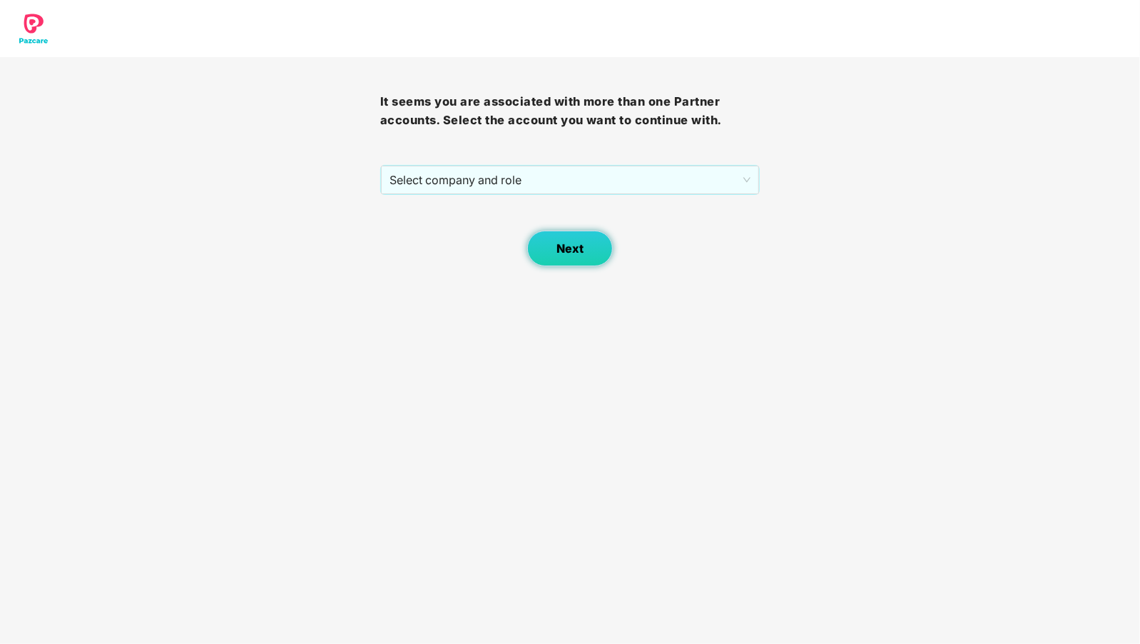
click at [571, 255] on button "Next" at bounding box center [570, 248] width 86 height 36
click at [525, 178] on span "Select company and role" at bounding box center [571, 179] width 362 height 27
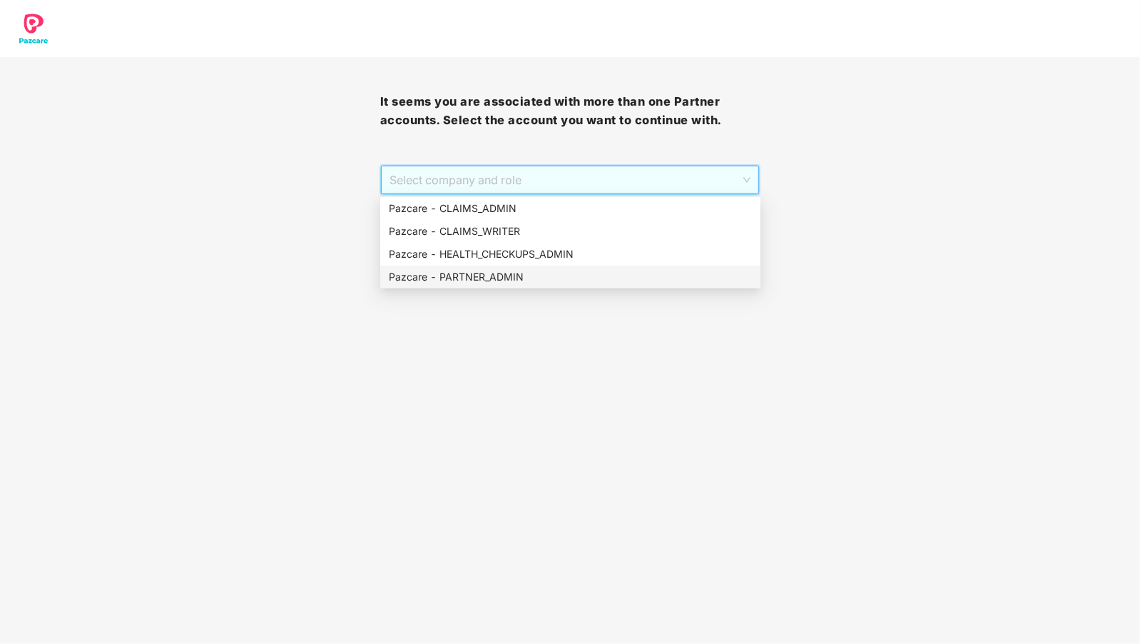
click at [525, 275] on div "Pazcare - PARTNER_ADMIN" at bounding box center [570, 277] width 363 height 16
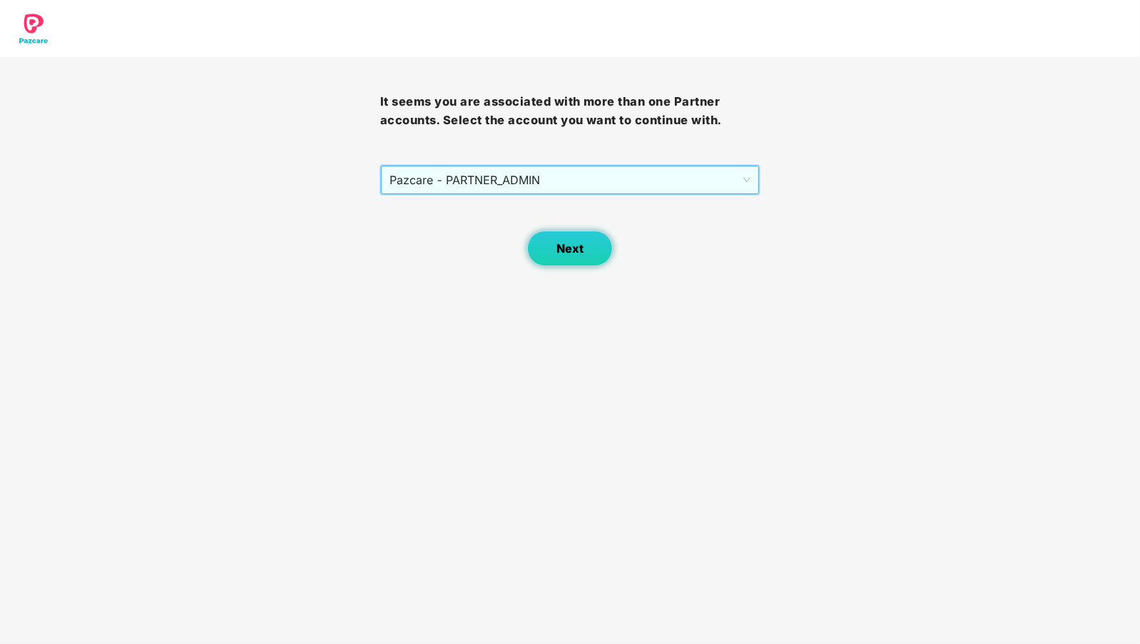
click at [570, 256] on button "Next" at bounding box center [570, 248] width 86 height 36
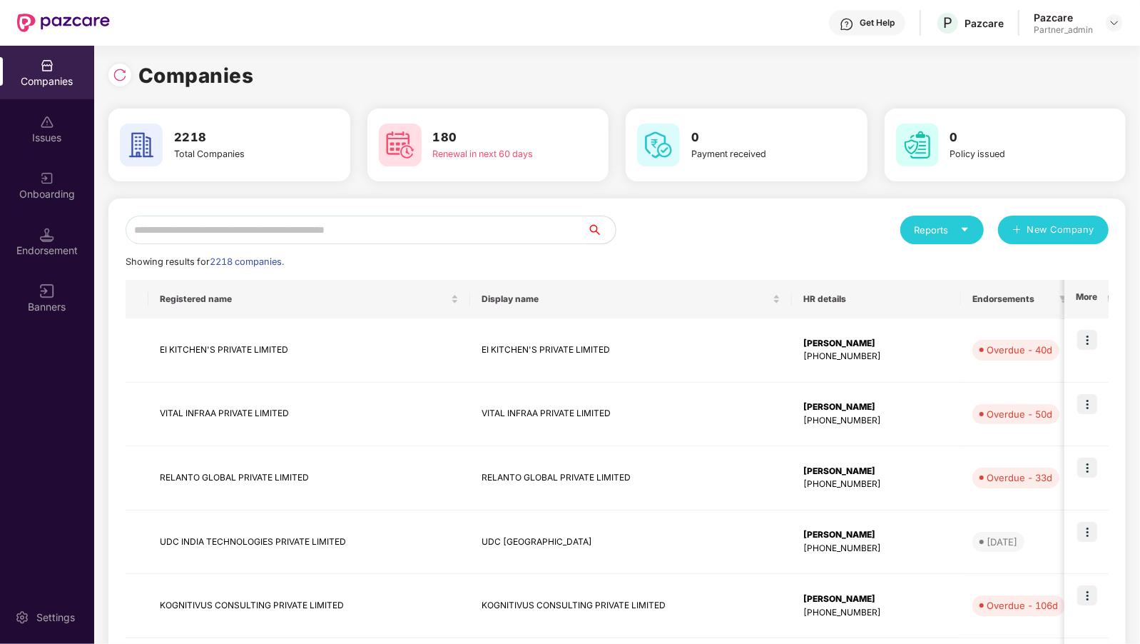
click at [324, 225] on input "text" at bounding box center [357, 229] width 462 height 29
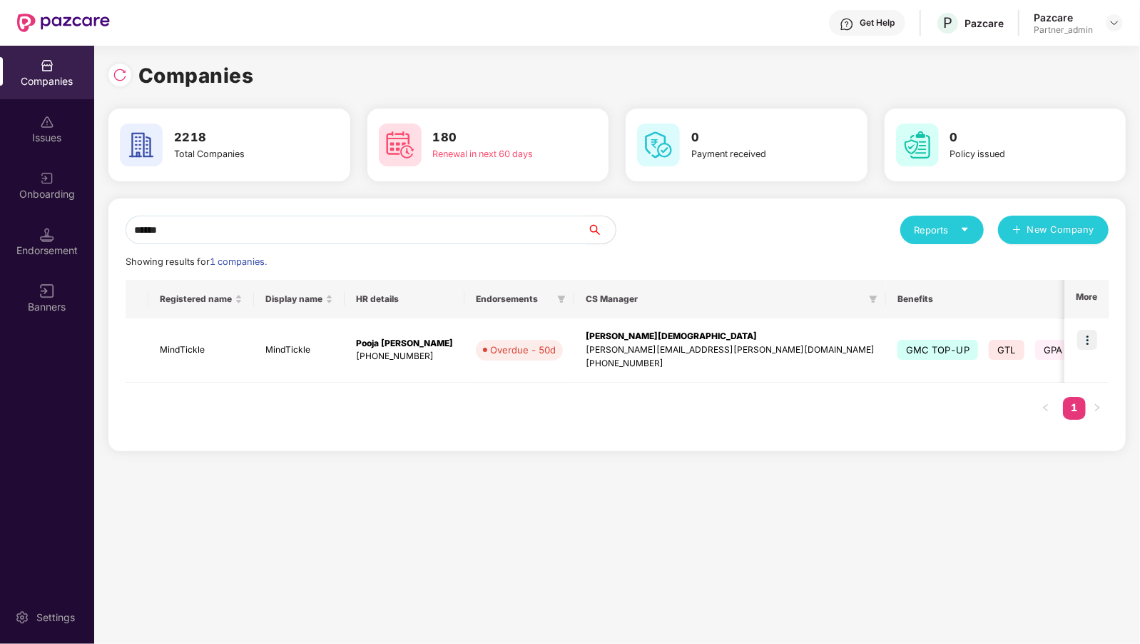
type input "******"
click at [1090, 338] on img at bounding box center [1087, 340] width 20 height 20
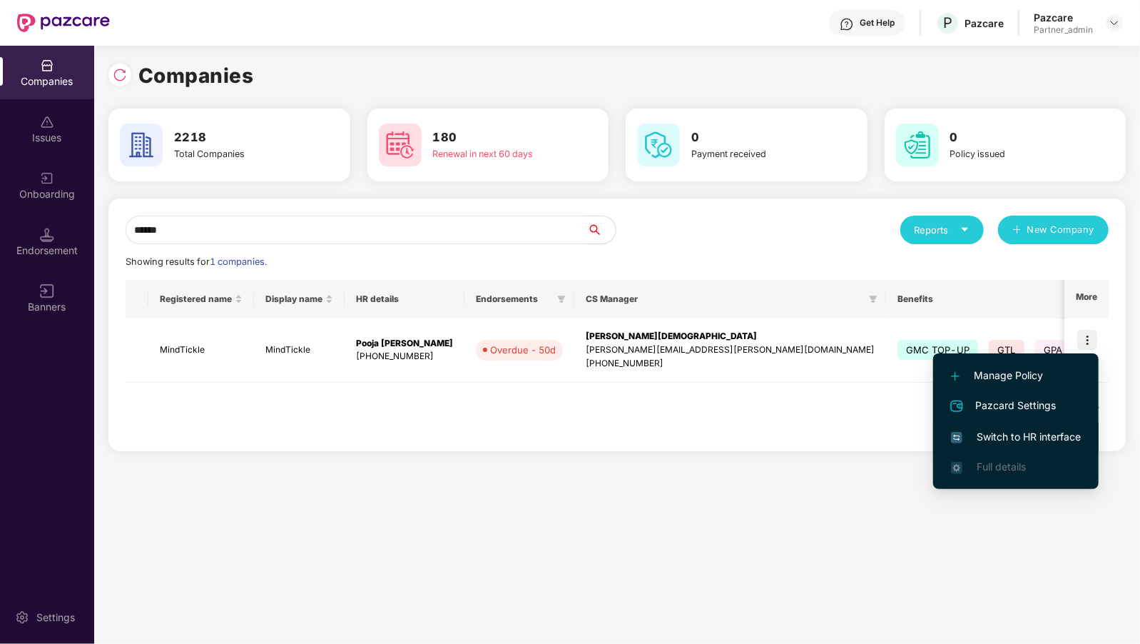
click at [1006, 437] on span "Switch to HR interface" at bounding box center [1016, 437] width 130 height 16
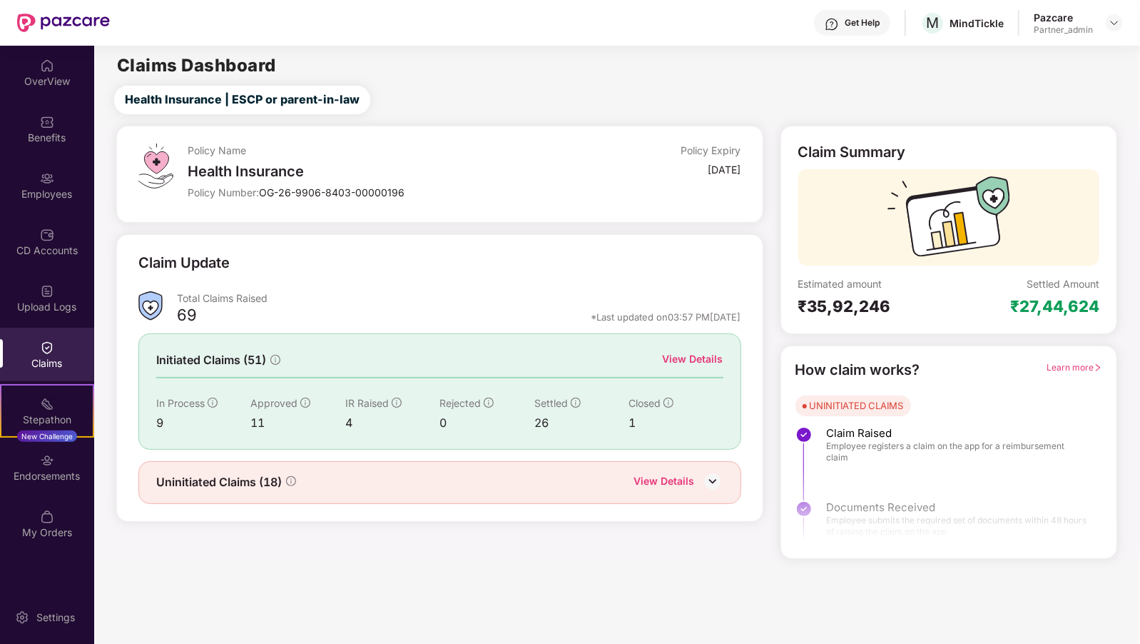
click at [654, 478] on div "View Details" at bounding box center [664, 482] width 61 height 19
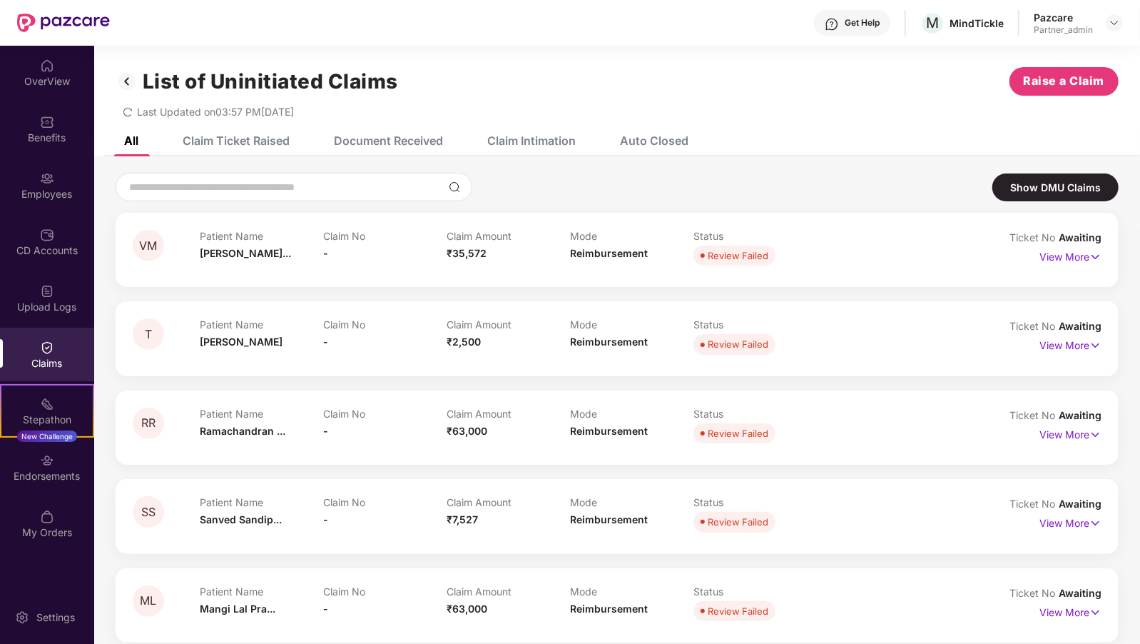
click at [242, 143] on div "Claim Ticket Raised" at bounding box center [236, 140] width 107 height 14
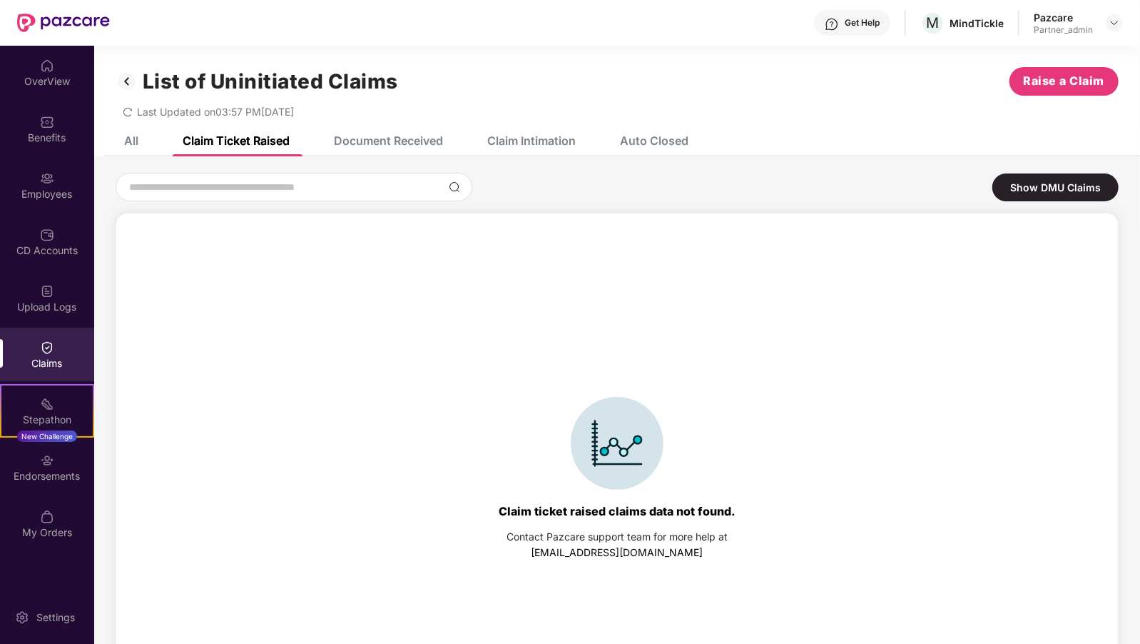
click at [410, 141] on div "Document Received" at bounding box center [388, 140] width 109 height 14
click at [539, 141] on div "Claim Intimation" at bounding box center [531, 140] width 88 height 14
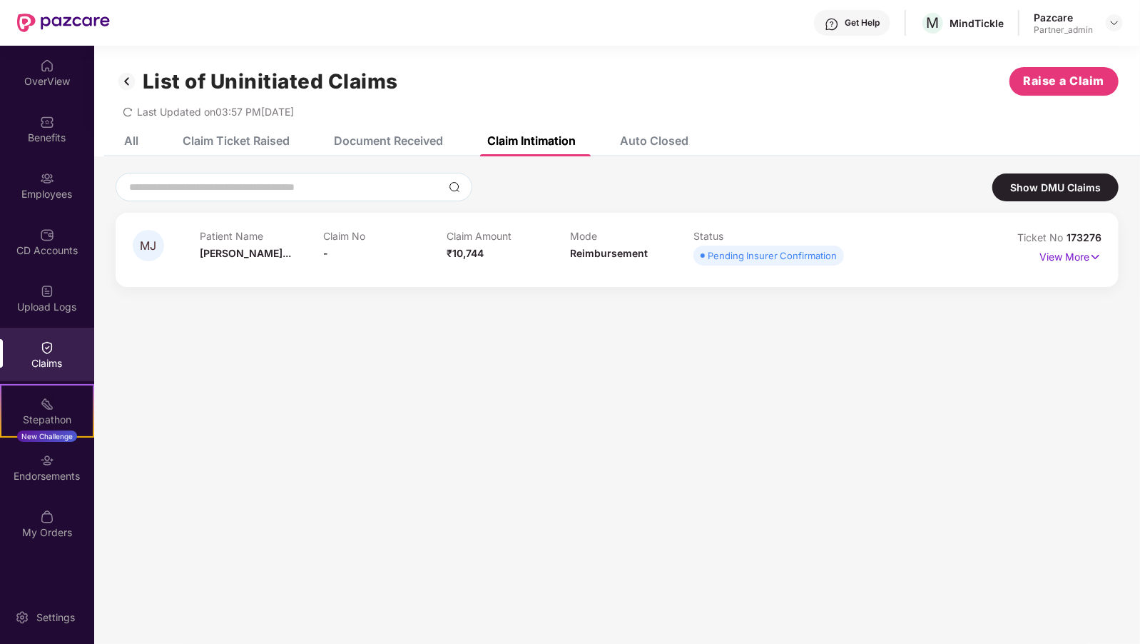
click at [659, 141] on div "Auto Closed" at bounding box center [654, 140] width 69 height 14
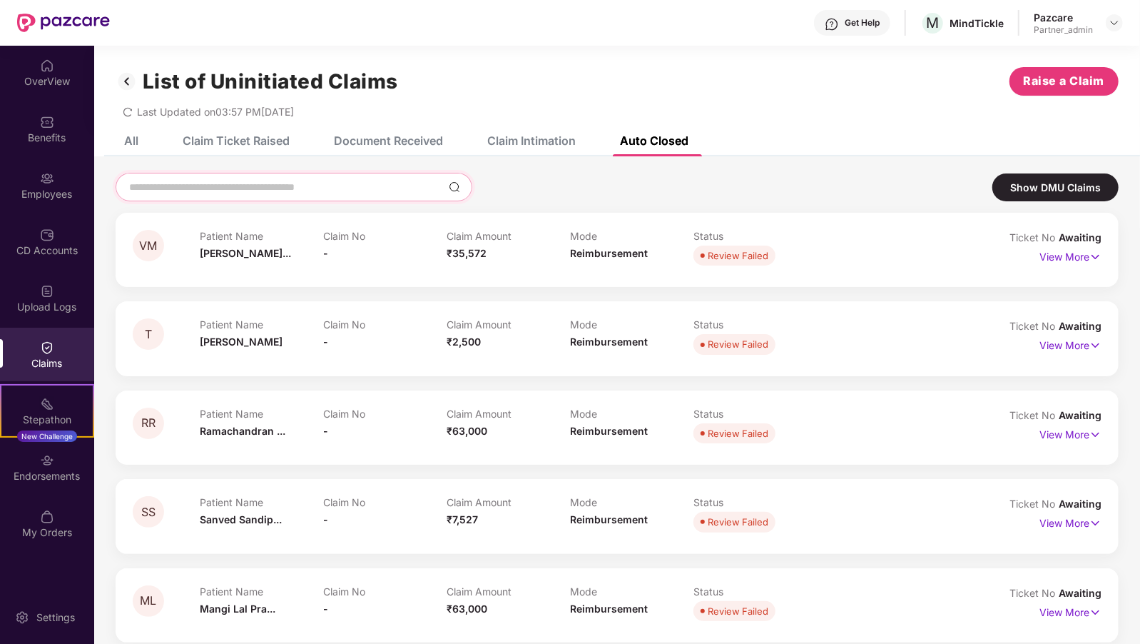
click at [228, 185] on input at bounding box center [285, 187] width 315 height 15
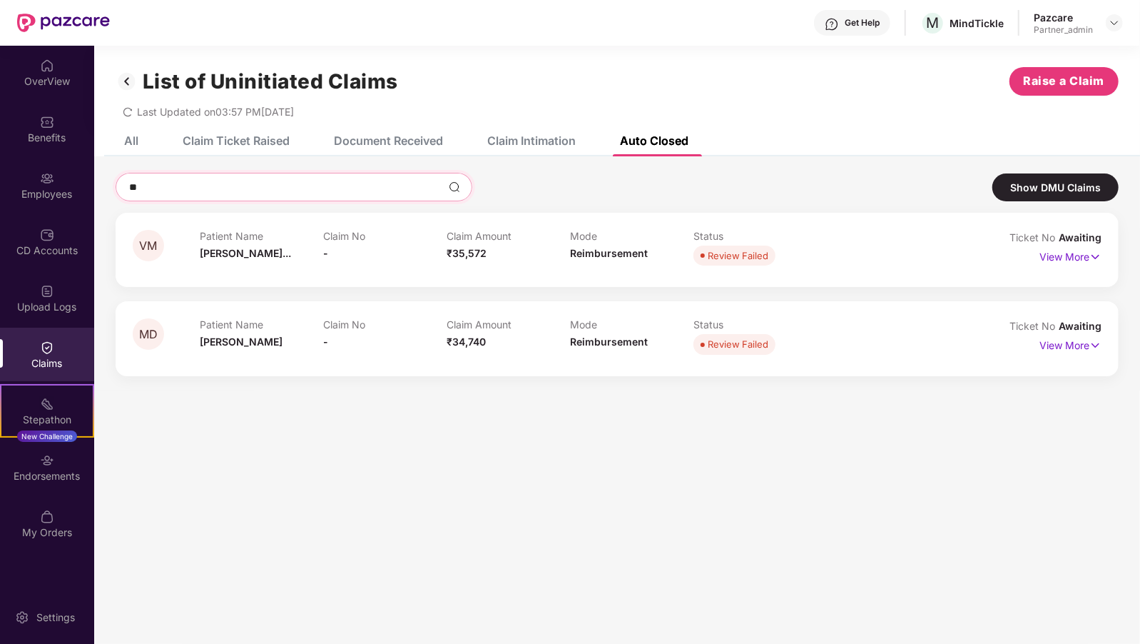
type input "*"
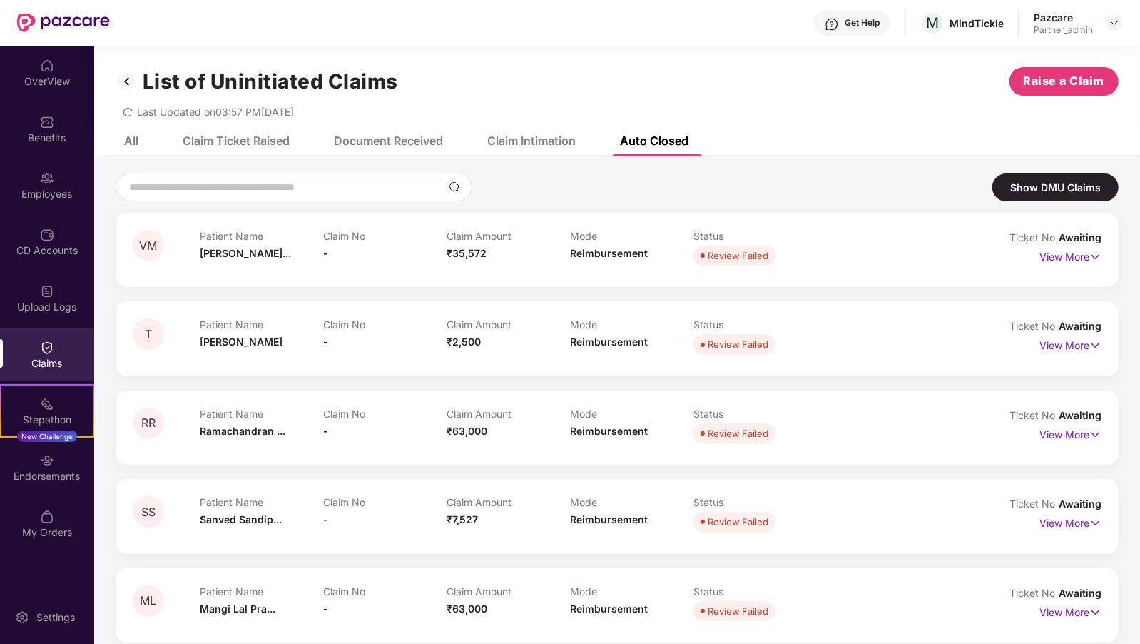
click at [123, 76] on img at bounding box center [127, 81] width 23 height 24
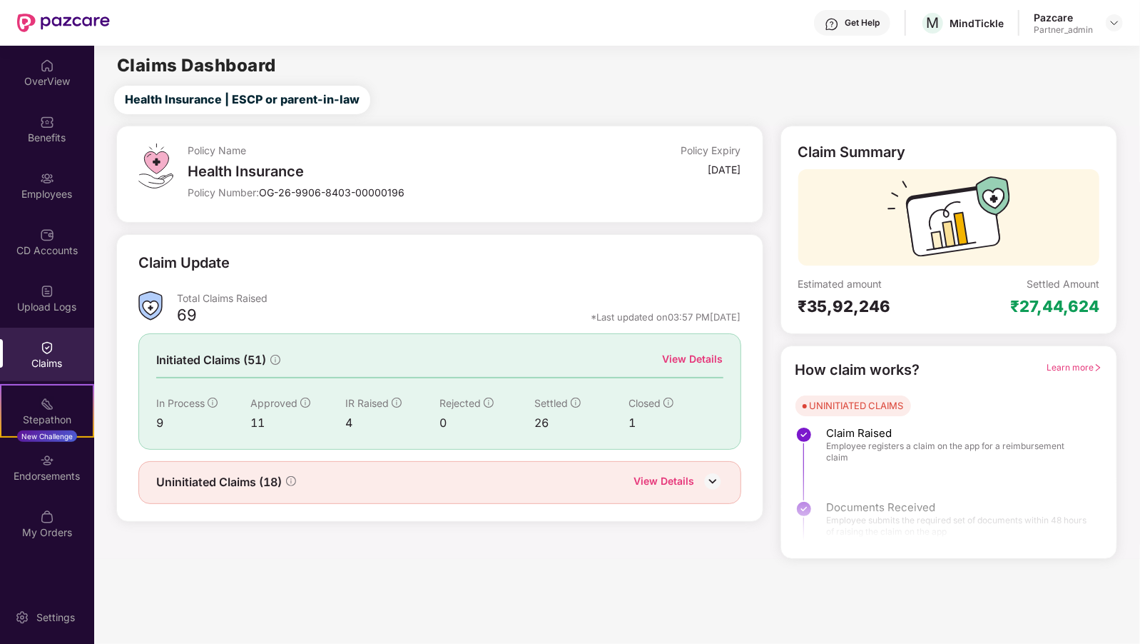
click at [681, 355] on div "View Details" at bounding box center [693, 359] width 61 height 16
